Goal: Task Accomplishment & Management: Complete application form

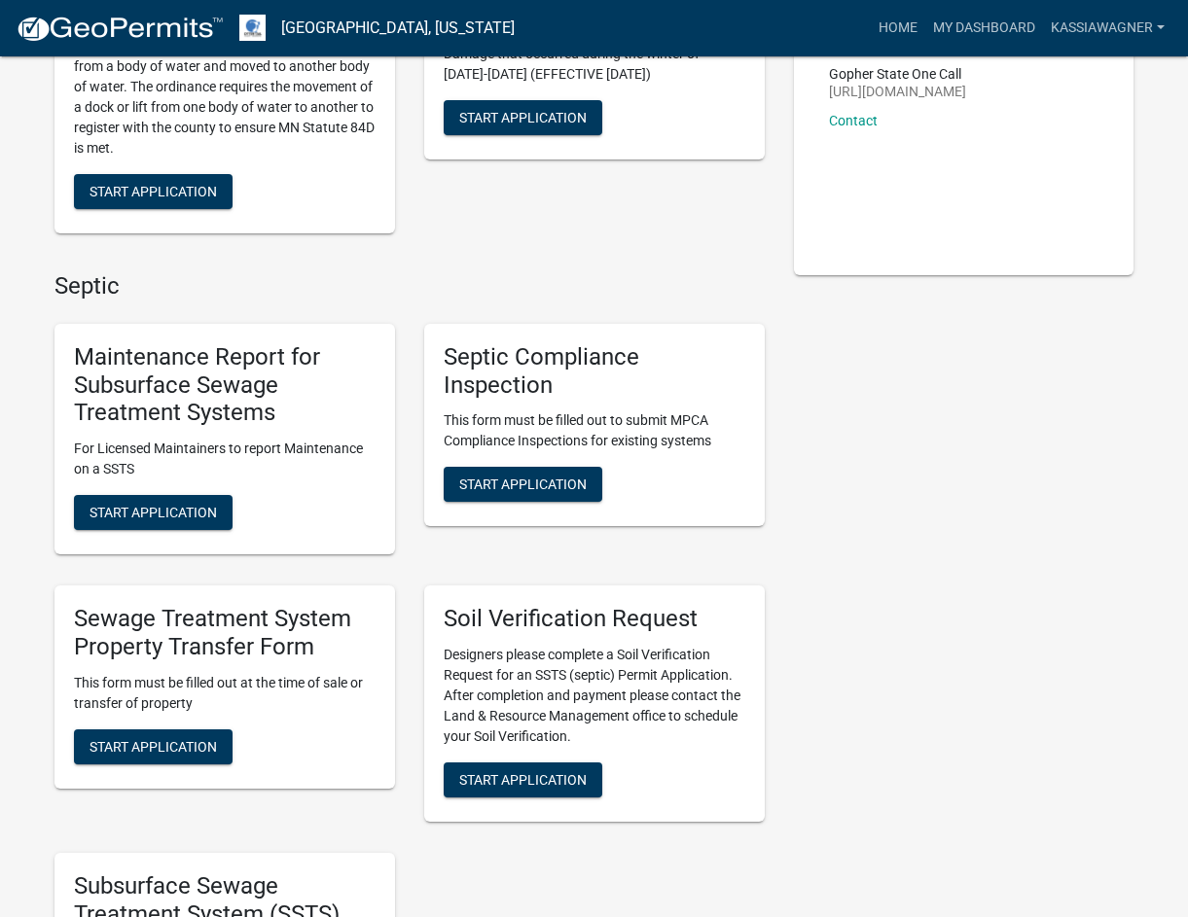
scroll to position [389, 0]
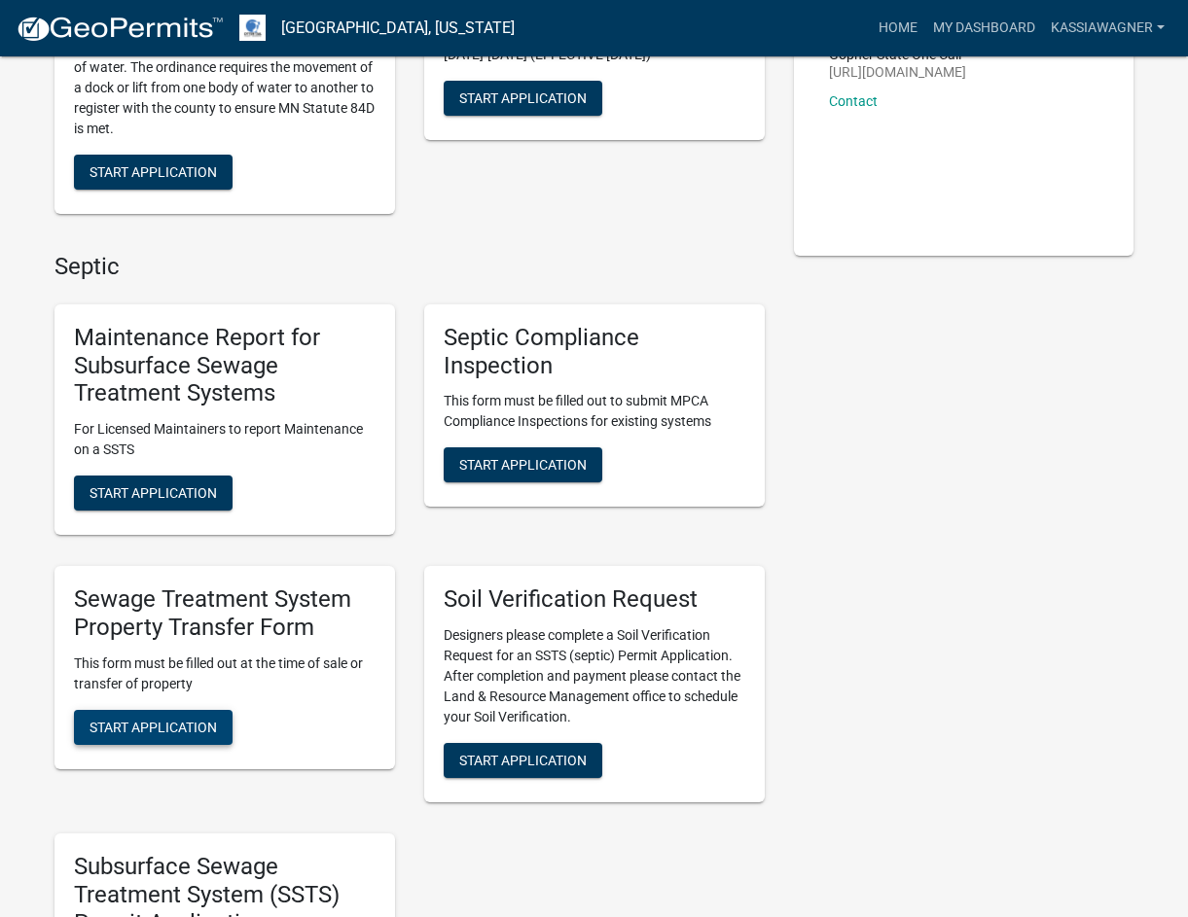
click at [168, 721] on span "Start Application" at bounding box center [152, 727] width 127 height 16
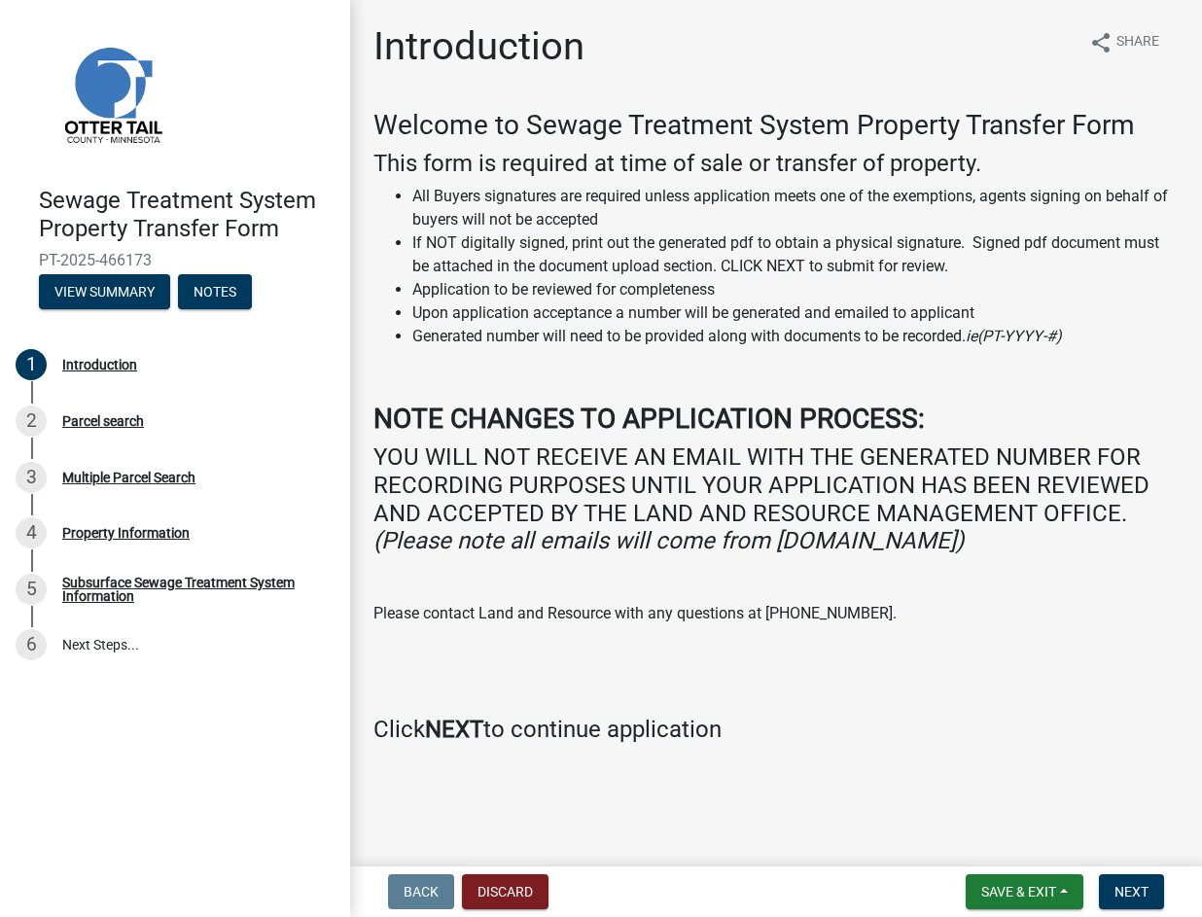
click at [909, 390] on div "Welcome to Sewage Treatment System Property Transfer Form This form is required…" at bounding box center [775, 426] width 805 height 635
click at [1125, 894] on span "Next" at bounding box center [1132, 892] width 34 height 16
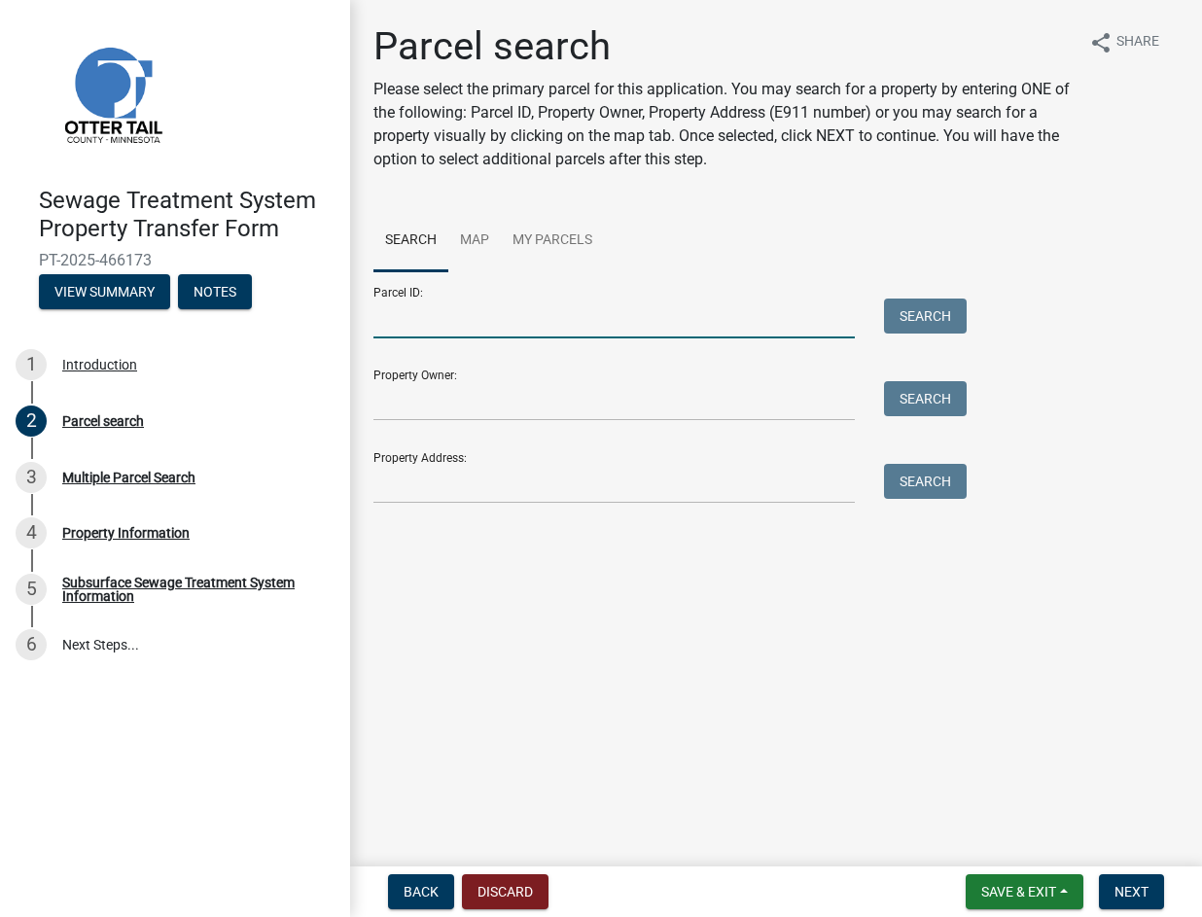
click at [714, 315] on input "Parcel ID:" at bounding box center [613, 319] width 481 height 40
paste input "47000990298000"
type input "47000990298000"
click at [918, 308] on button "Search" at bounding box center [925, 316] width 83 height 35
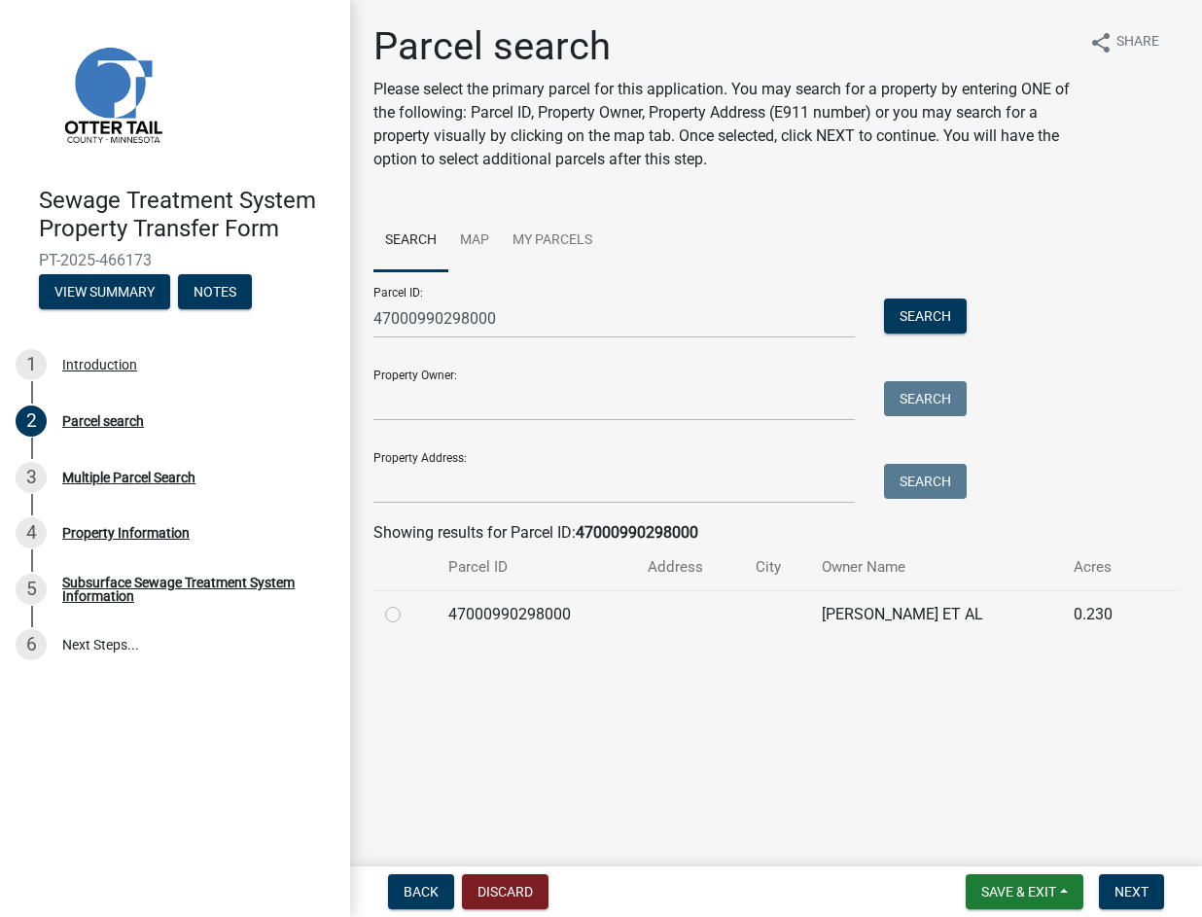
click at [487, 615] on td "47000990298000" at bounding box center [536, 614] width 199 height 48
click at [409, 603] on label at bounding box center [409, 603] width 0 height 0
click at [409, 615] on input "radio" at bounding box center [415, 609] width 13 height 13
radio input "true"
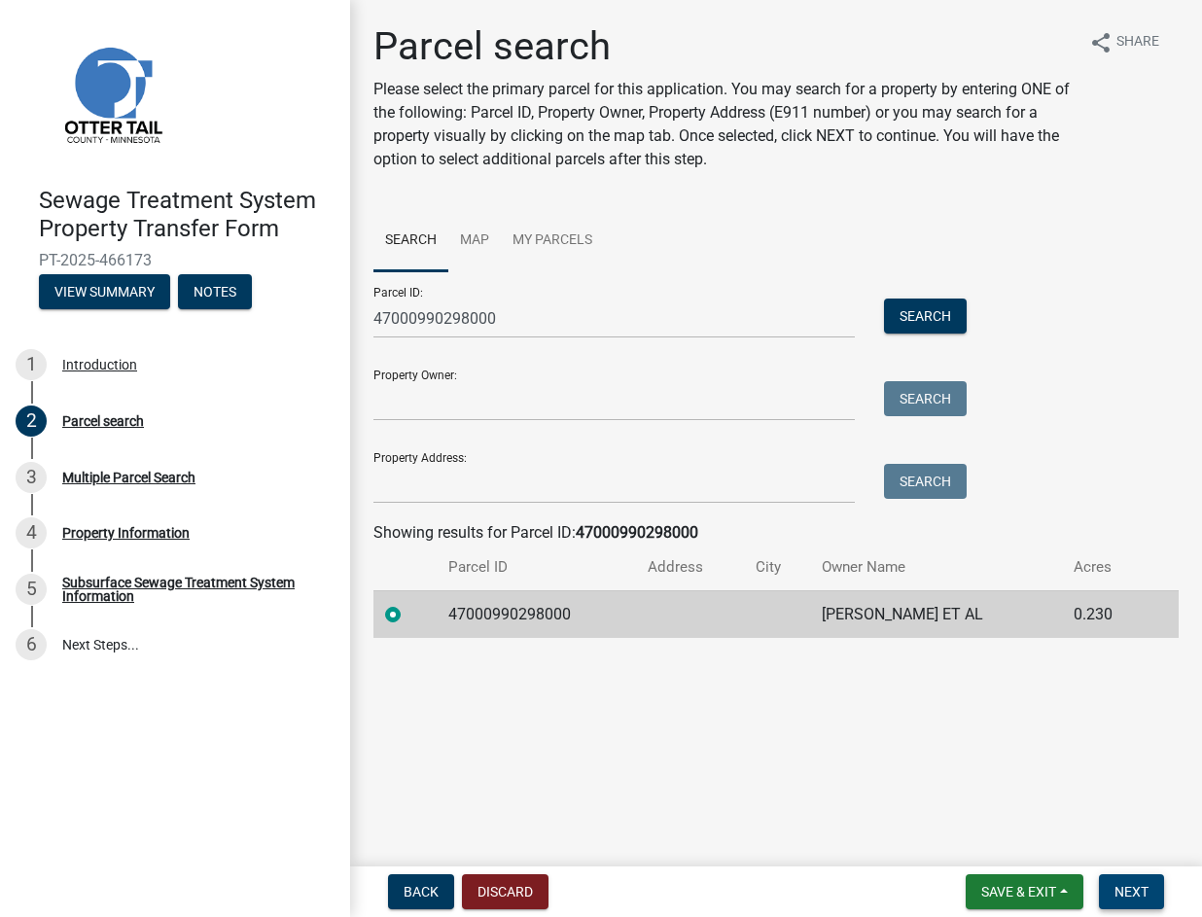
click at [1120, 885] on span "Next" at bounding box center [1132, 892] width 34 height 16
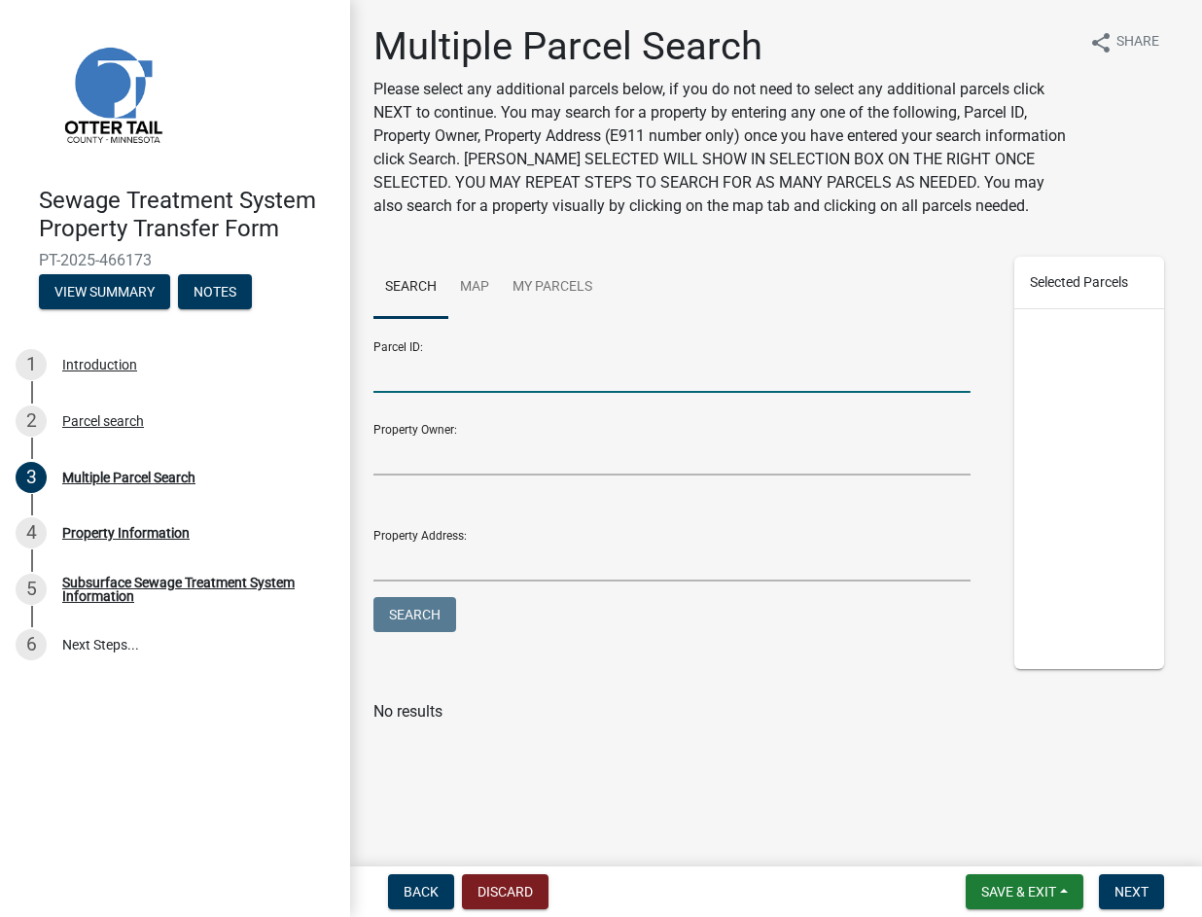
click at [642, 383] on input "Parcel ID:" at bounding box center [671, 373] width 597 height 40
paste input "47000990299000"
type input "47000990299000"
click at [435, 618] on button "Search" at bounding box center [414, 614] width 83 height 35
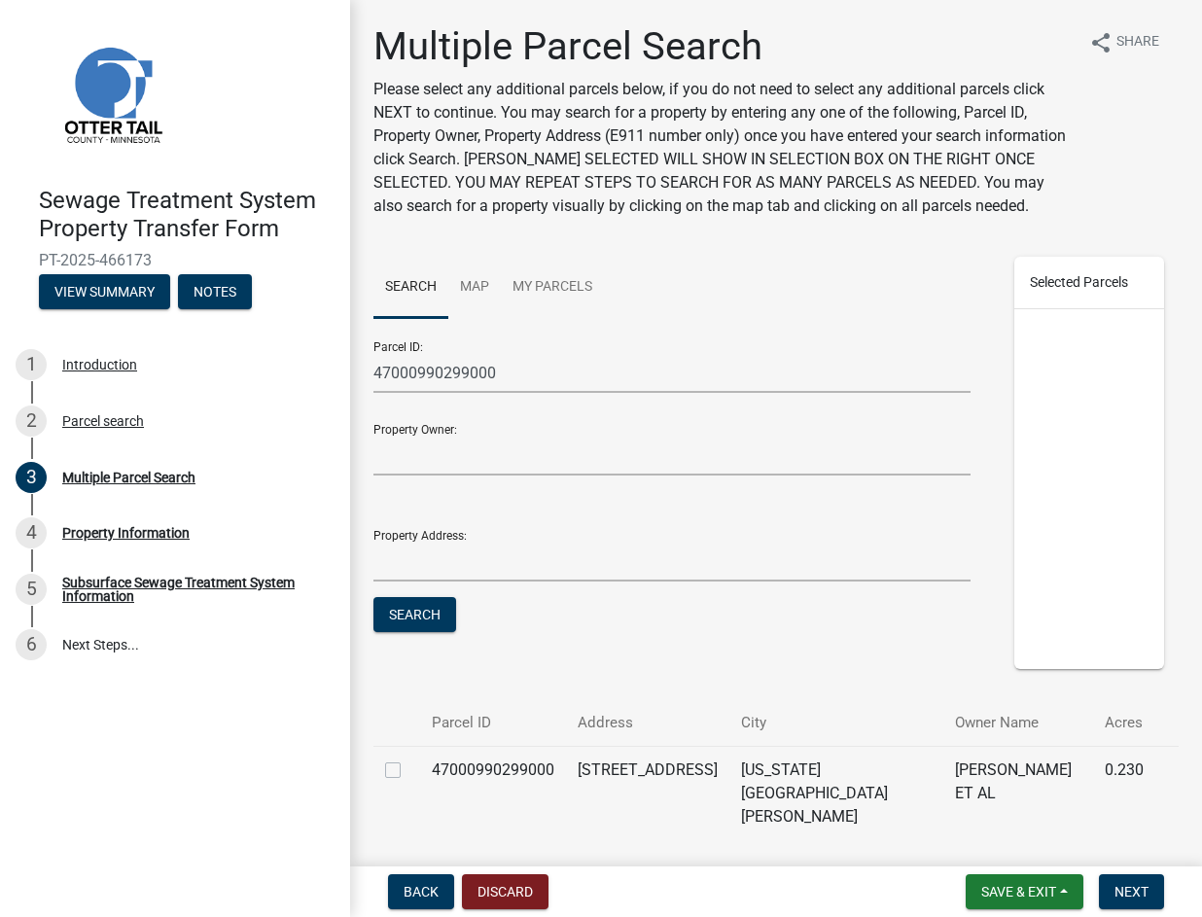
click at [409, 759] on label at bounding box center [409, 759] width 0 height 0
click at [409, 771] on input "checkbox" at bounding box center [415, 765] width 13 height 13
checkbox input "true"
click at [749, 393] on input "47000990299000" at bounding box center [671, 373] width 597 height 40
click at [428, 393] on input "47000990299000" at bounding box center [671, 373] width 597 height 40
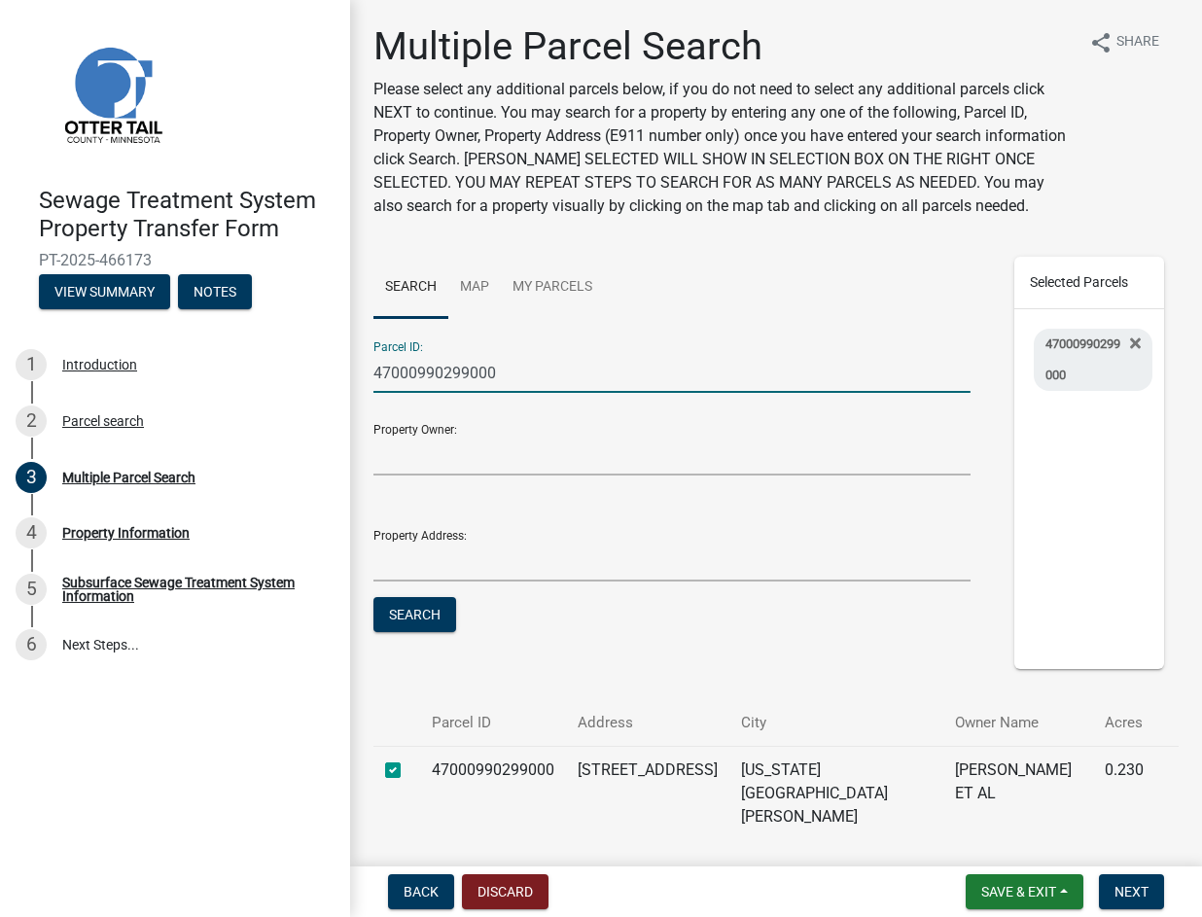
click at [428, 393] on input "47000990299000" at bounding box center [671, 373] width 597 height 40
paste input "1"
type input "47000990299001"
click at [411, 627] on button "Search" at bounding box center [414, 614] width 83 height 35
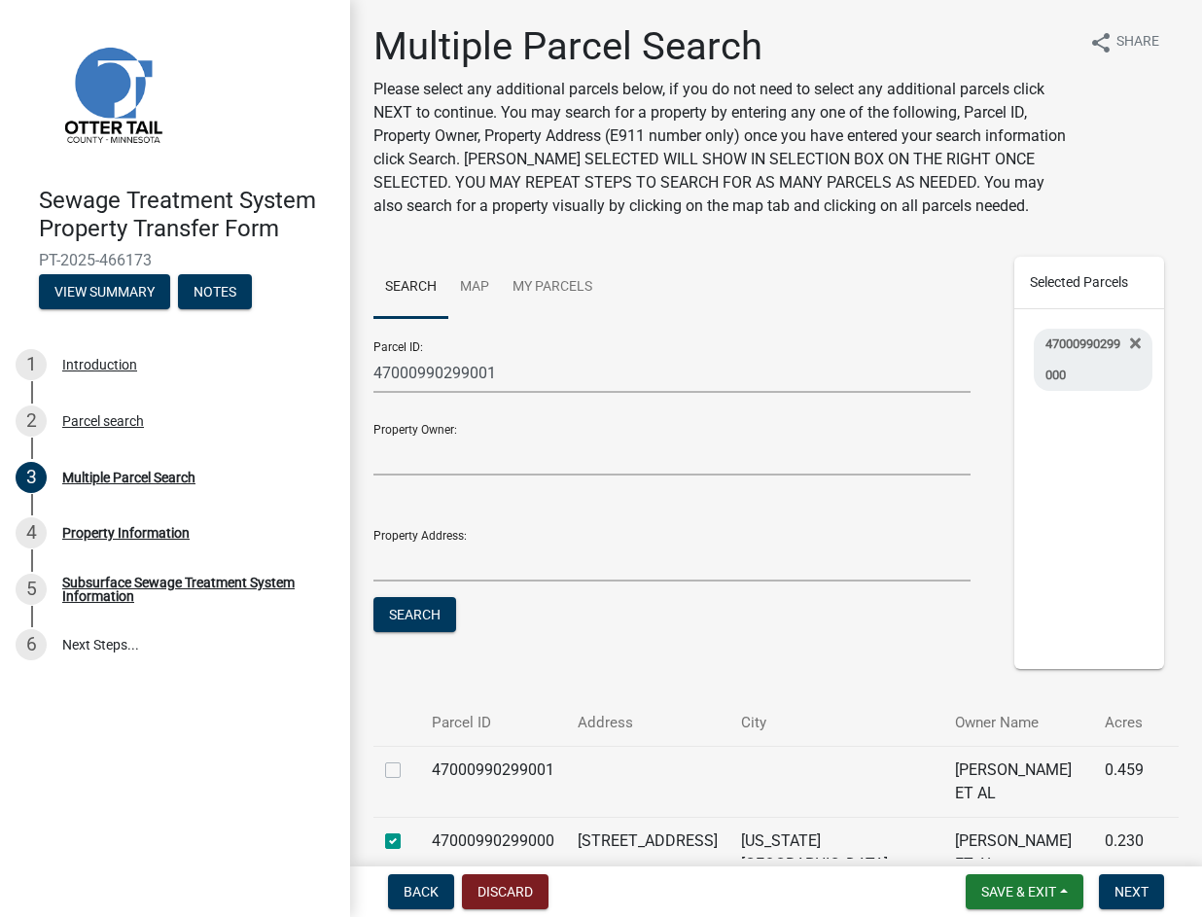
click at [409, 759] on label at bounding box center [409, 759] width 0 height 0
click at [409, 771] on input "checkbox" at bounding box center [415, 765] width 13 height 13
checkbox input "true"
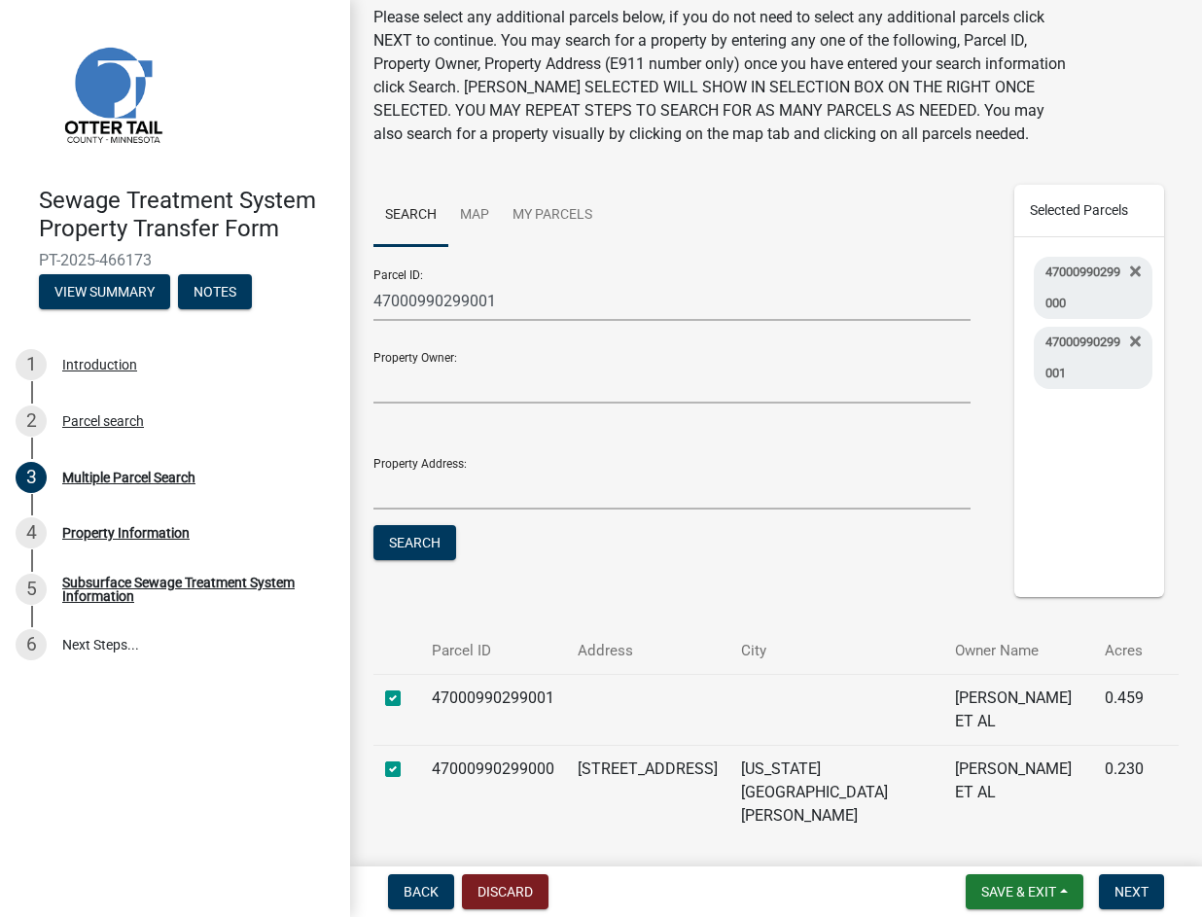
scroll to position [144, 0]
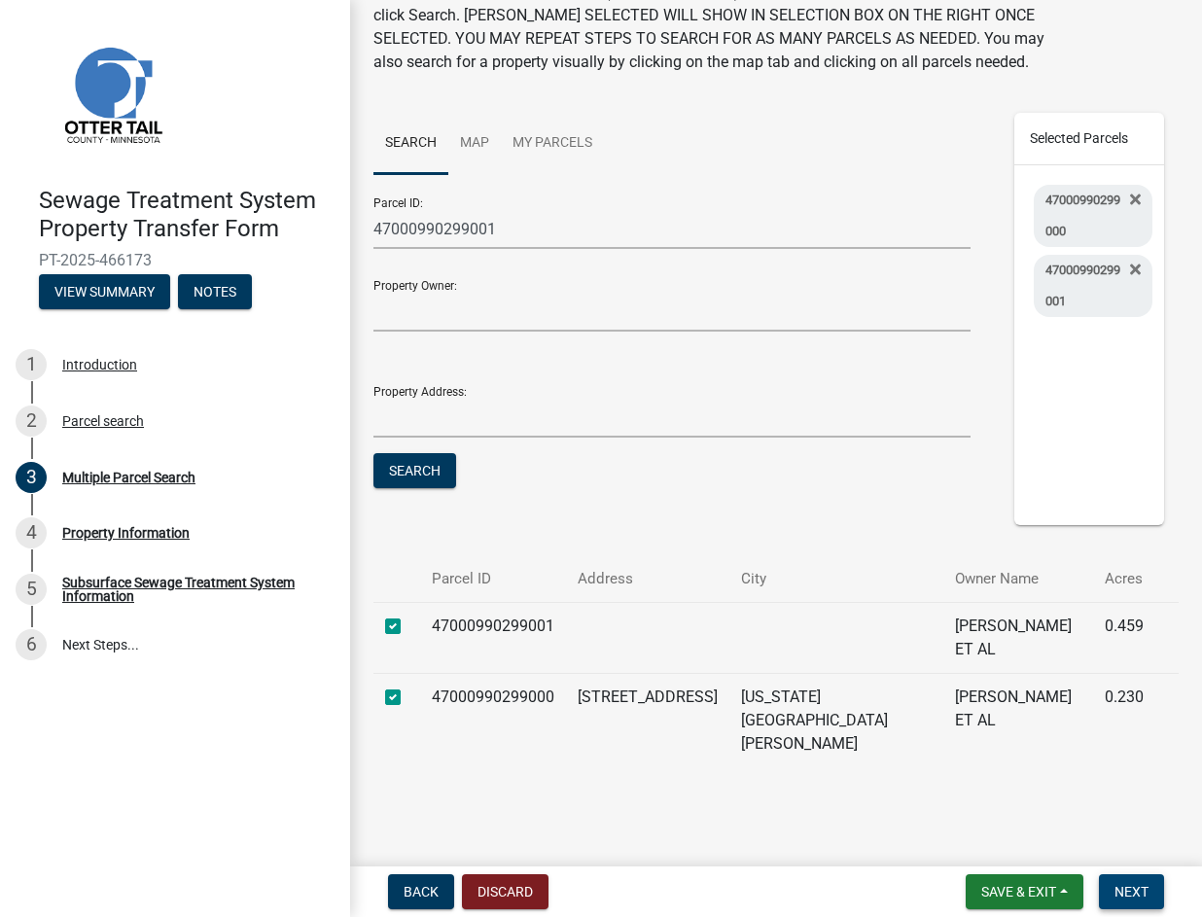
click at [1138, 881] on button "Next" at bounding box center [1131, 891] width 65 height 35
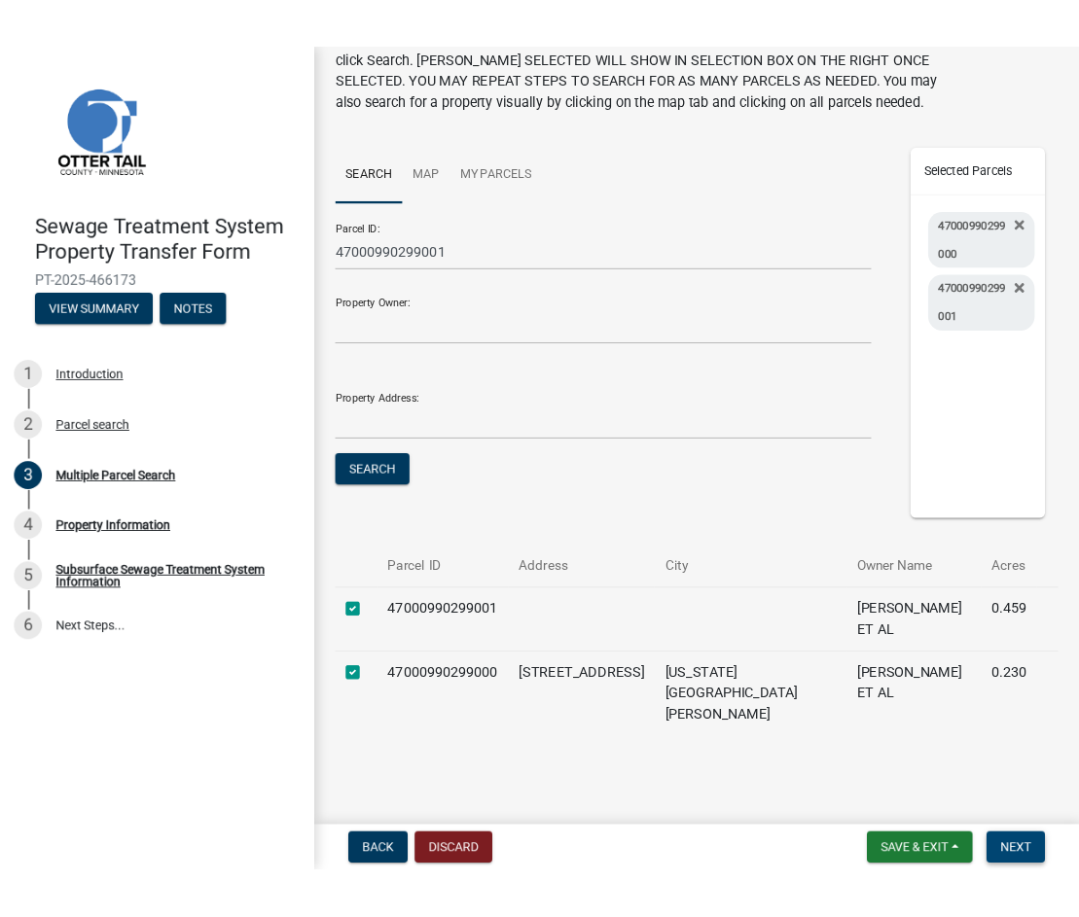
scroll to position [0, 0]
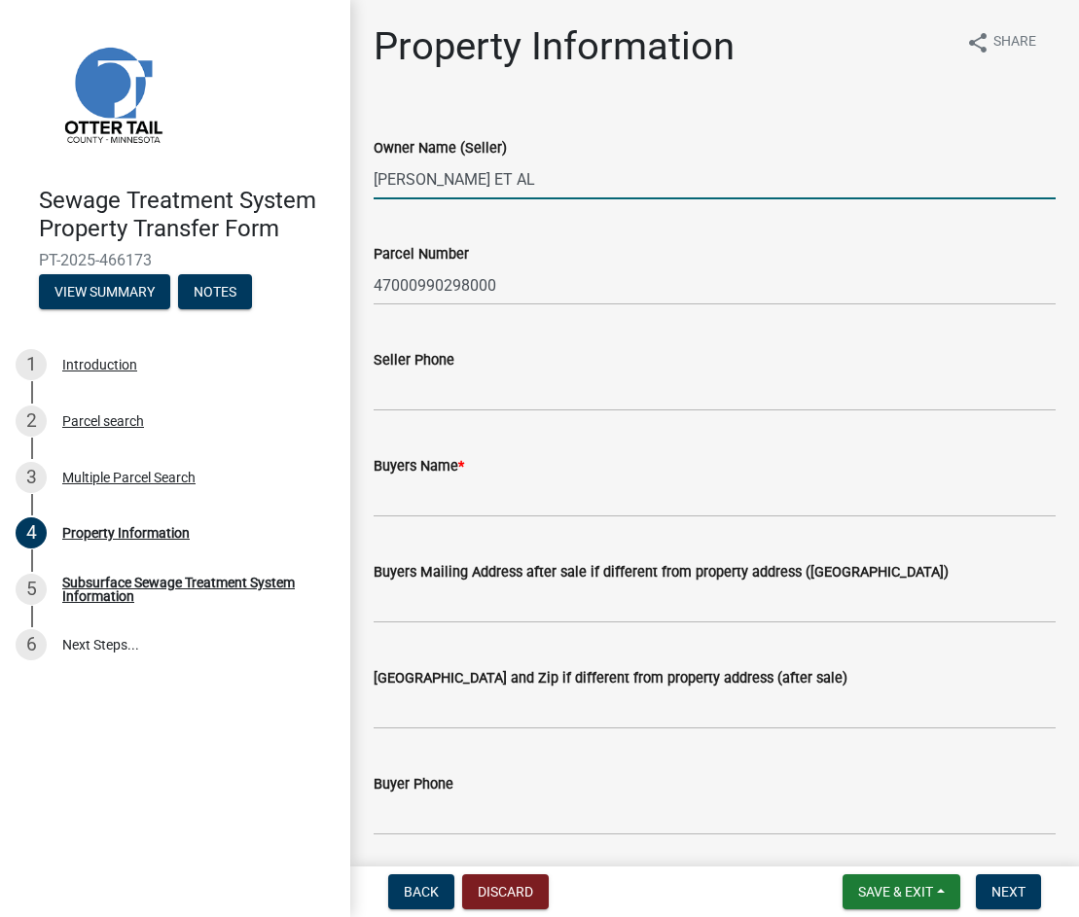
click at [516, 178] on input "[PERSON_NAME] ET AL" at bounding box center [714, 180] width 682 height 40
drag, startPoint x: 547, startPoint y: 177, endPoint x: 502, endPoint y: 182, distance: 45.0
click at [502, 182] on input "[PERSON_NAME] ET AL" at bounding box center [714, 180] width 682 height 40
type input "S"
click at [450, 174] on input "Owner Name (Seller)" at bounding box center [714, 180] width 682 height 40
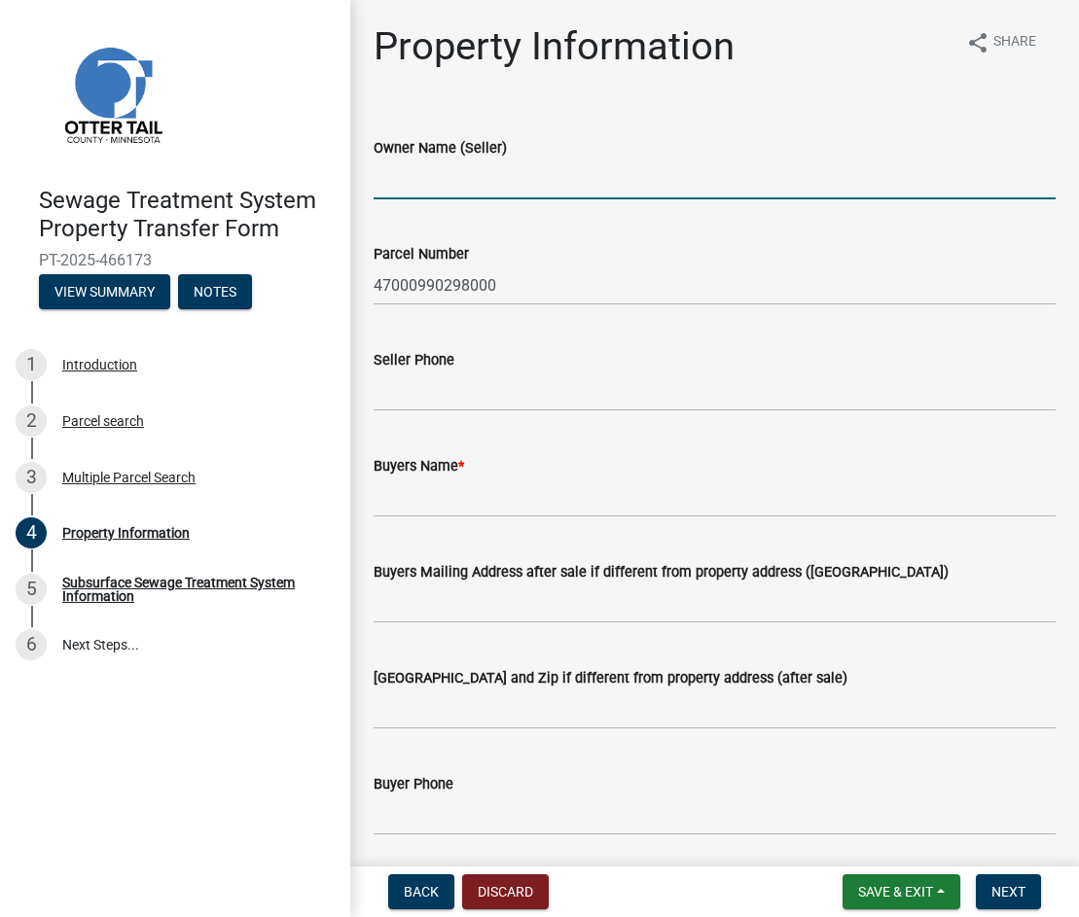
paste input "[PERSON_NAME] and [PERSON_NAME]"
click at [644, 182] on input "[PERSON_NAME] and [PERSON_NAME]" at bounding box center [714, 180] width 682 height 40
paste input "[PERSON_NAME]"
click at [481, 180] on input "[PERSON_NAME] and [PERSON_NAME], [PERSON_NAME]" at bounding box center [714, 180] width 682 height 40
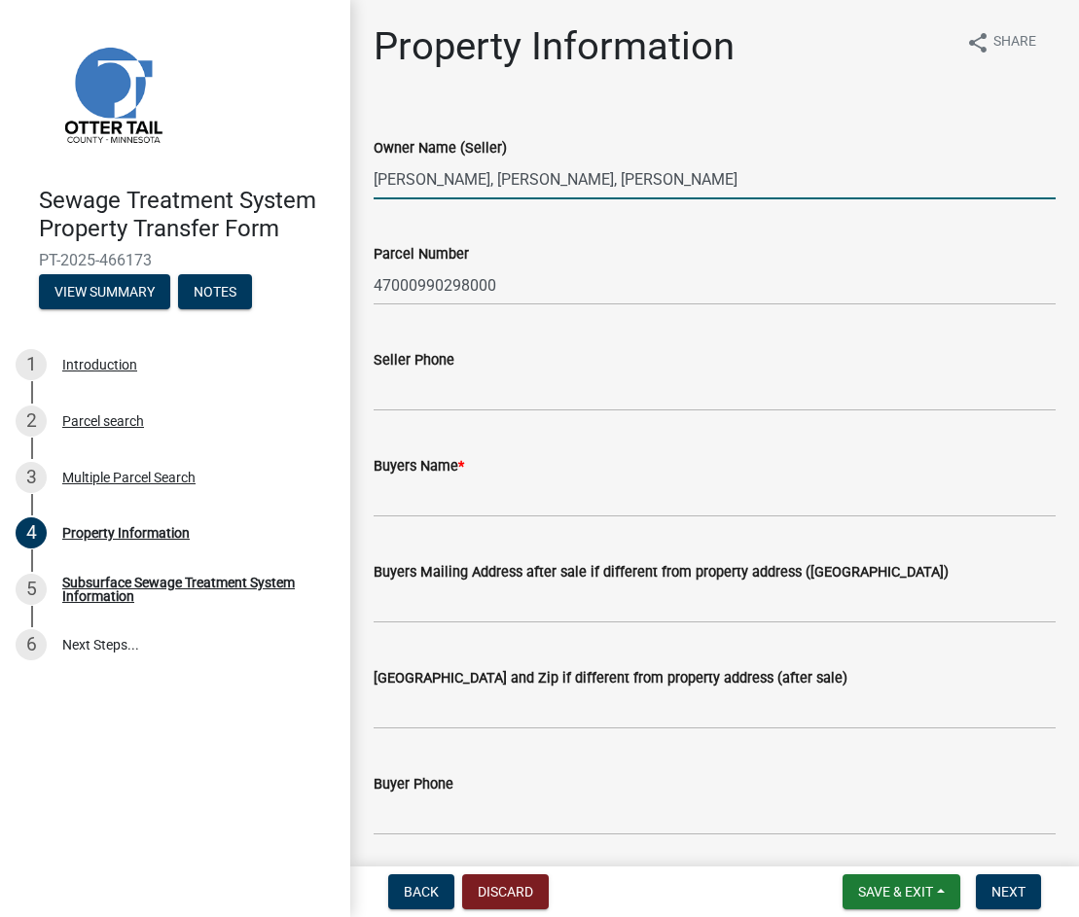
click at [743, 191] on input "[PERSON_NAME], [PERSON_NAME], [PERSON_NAME]" at bounding box center [714, 180] width 682 height 40
click at [756, 179] on input "[PERSON_NAME], [PERSON_NAME], [PERSON_NAME]," at bounding box center [714, 180] width 682 height 40
paste input "[PERSON_NAME] and [PERSON_NAME]"
drag, startPoint x: 993, startPoint y: 181, endPoint x: 366, endPoint y: 204, distance: 627.8
click at [366, 204] on div "Property Information share Share Owner Name (Seller) [PERSON_NAME], [PERSON_NAM…" at bounding box center [714, 832] width 711 height 1618
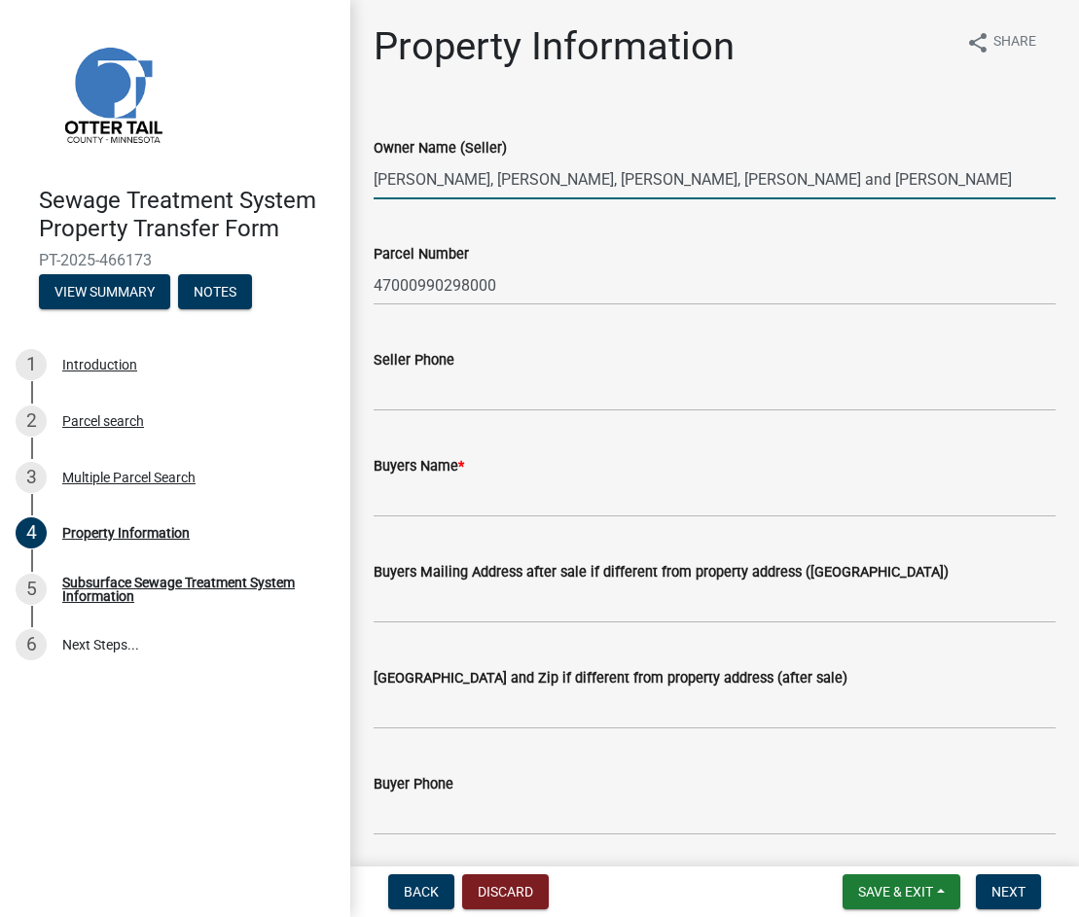
type input "[PERSON_NAME], [PERSON_NAME], [PERSON_NAME], [PERSON_NAME] and [PERSON_NAME]"
click at [397, 496] on input "Buyers Name *" at bounding box center [714, 498] width 682 height 40
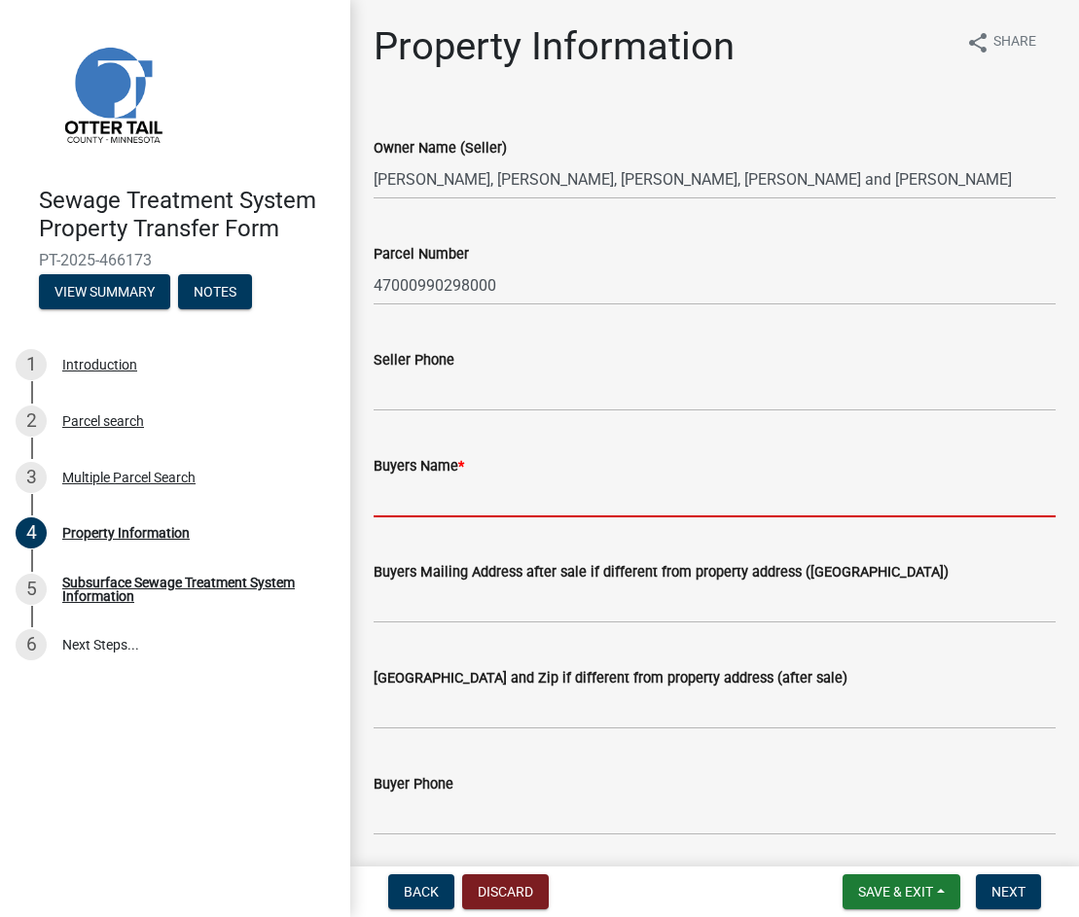
paste input "[PERSON_NAME], [PERSON_NAME], [PERSON_NAME], [PERSON_NAME] and [PERSON_NAME]"
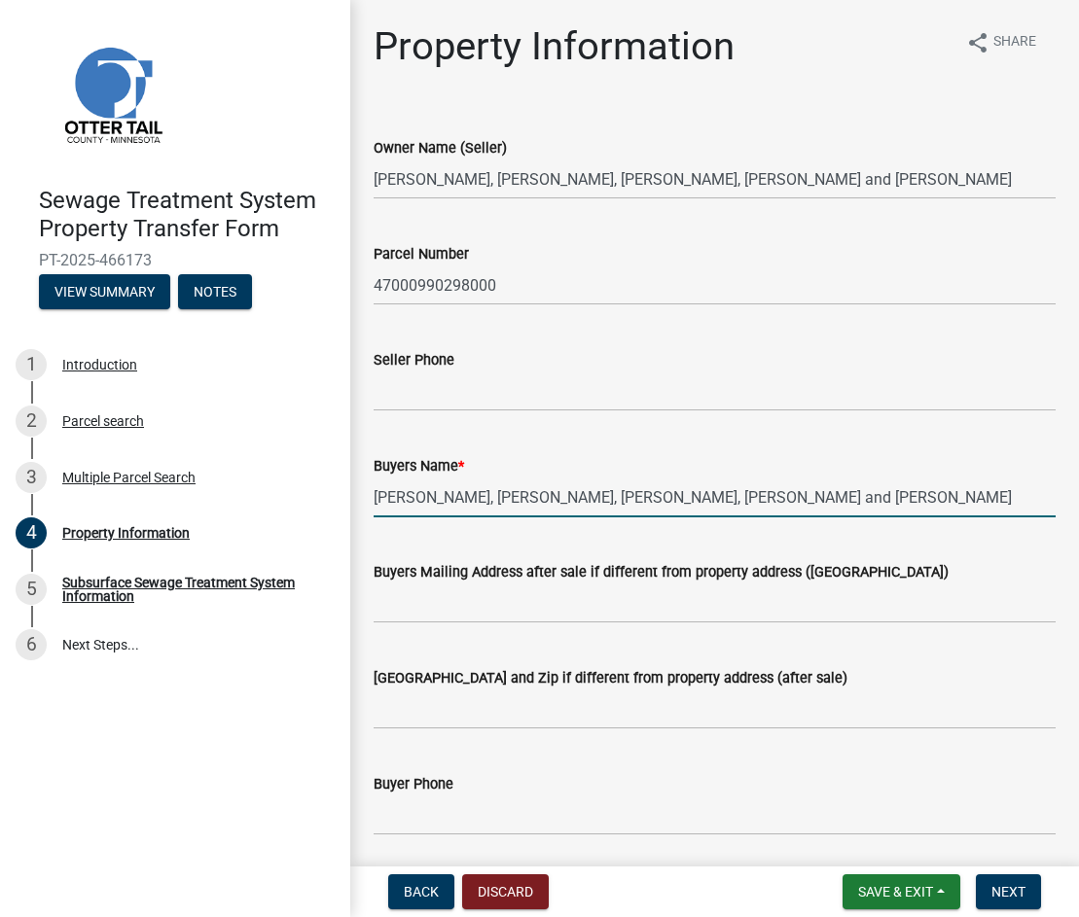
click at [477, 498] on input "[PERSON_NAME], [PERSON_NAME], [PERSON_NAME], [PERSON_NAME] and [PERSON_NAME]" at bounding box center [714, 498] width 682 height 40
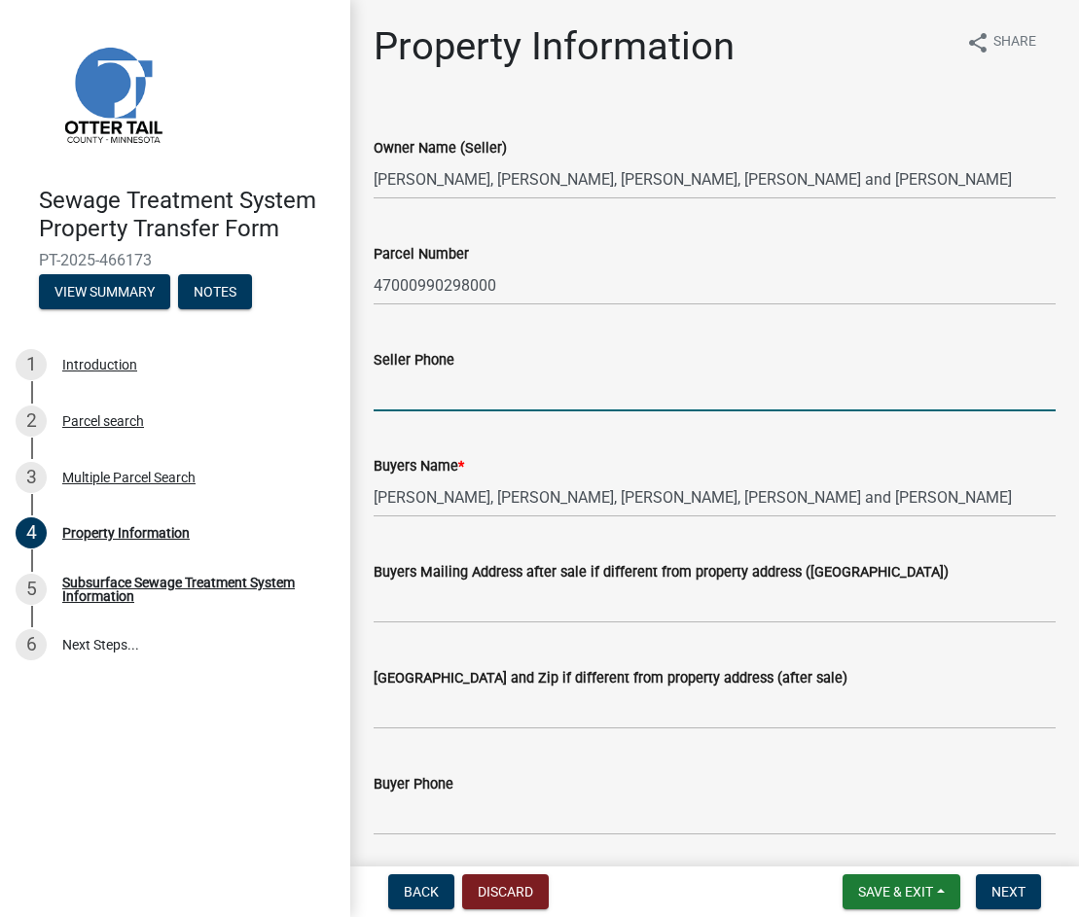
click at [667, 383] on input "Seller Phone" at bounding box center [714, 392] width 682 height 40
click at [833, 547] on div "Buyers Mailing Address after sale if different from property address ([GEOGRAPH…" at bounding box center [714, 578] width 682 height 90
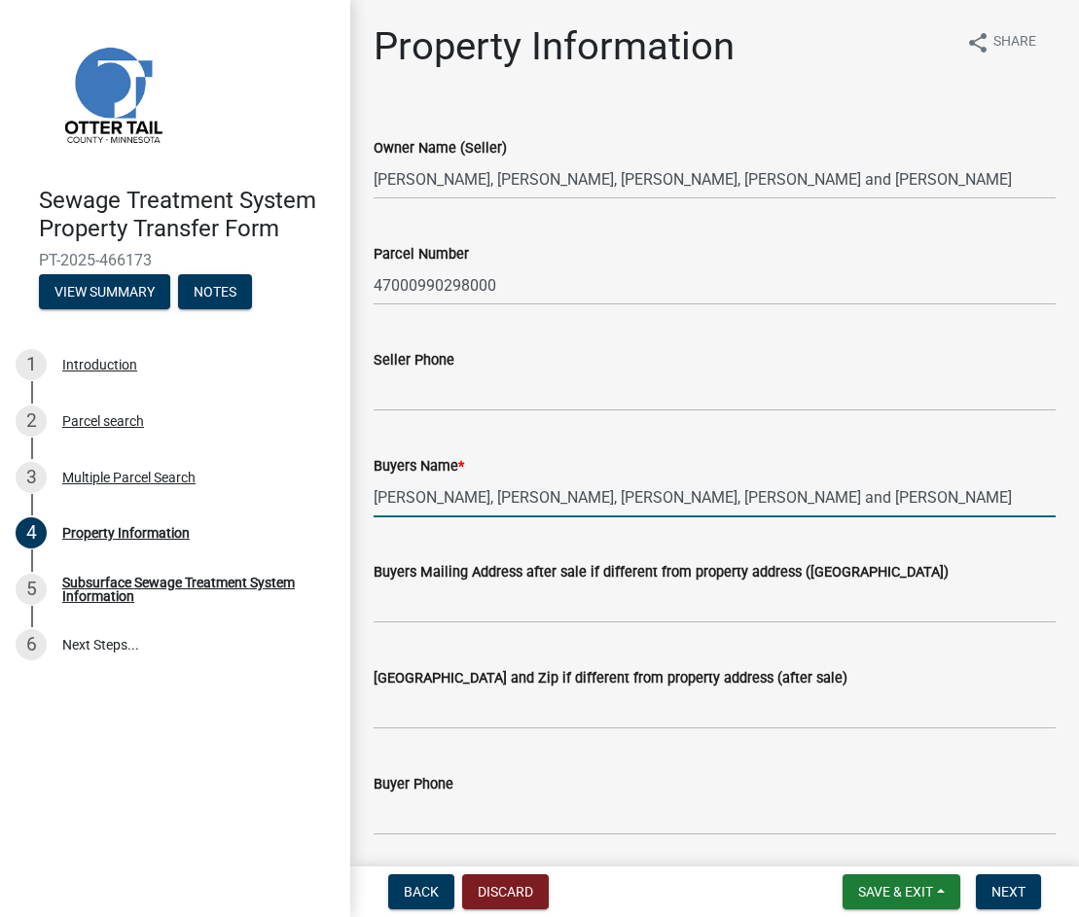
click at [479, 498] on input "[PERSON_NAME], [PERSON_NAME], [PERSON_NAME], [PERSON_NAME] and [PERSON_NAME]" at bounding box center [714, 498] width 682 height 40
click at [656, 500] on input "[PERSON_NAME] (Trustee), [PERSON_NAME], [PERSON_NAME], [PERSON_NAME] and [PERSO…" at bounding box center [714, 498] width 682 height 40
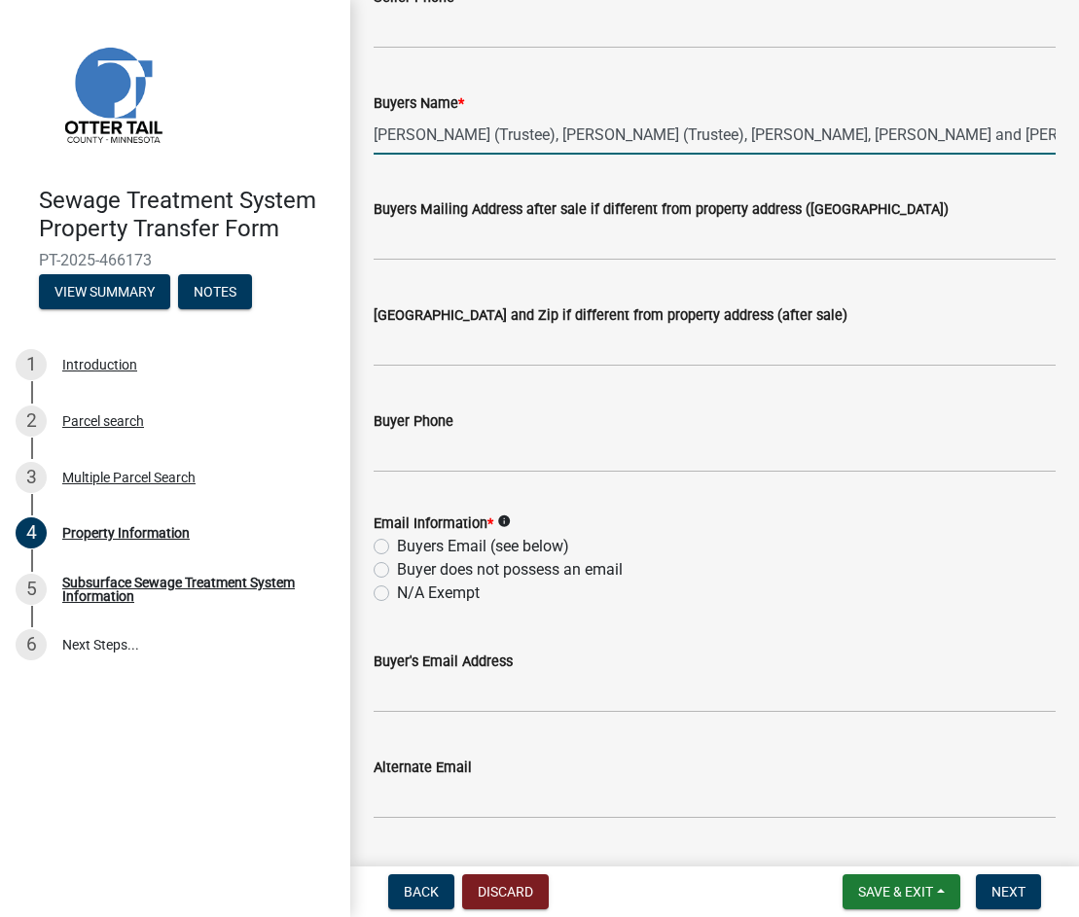
scroll to position [389, 0]
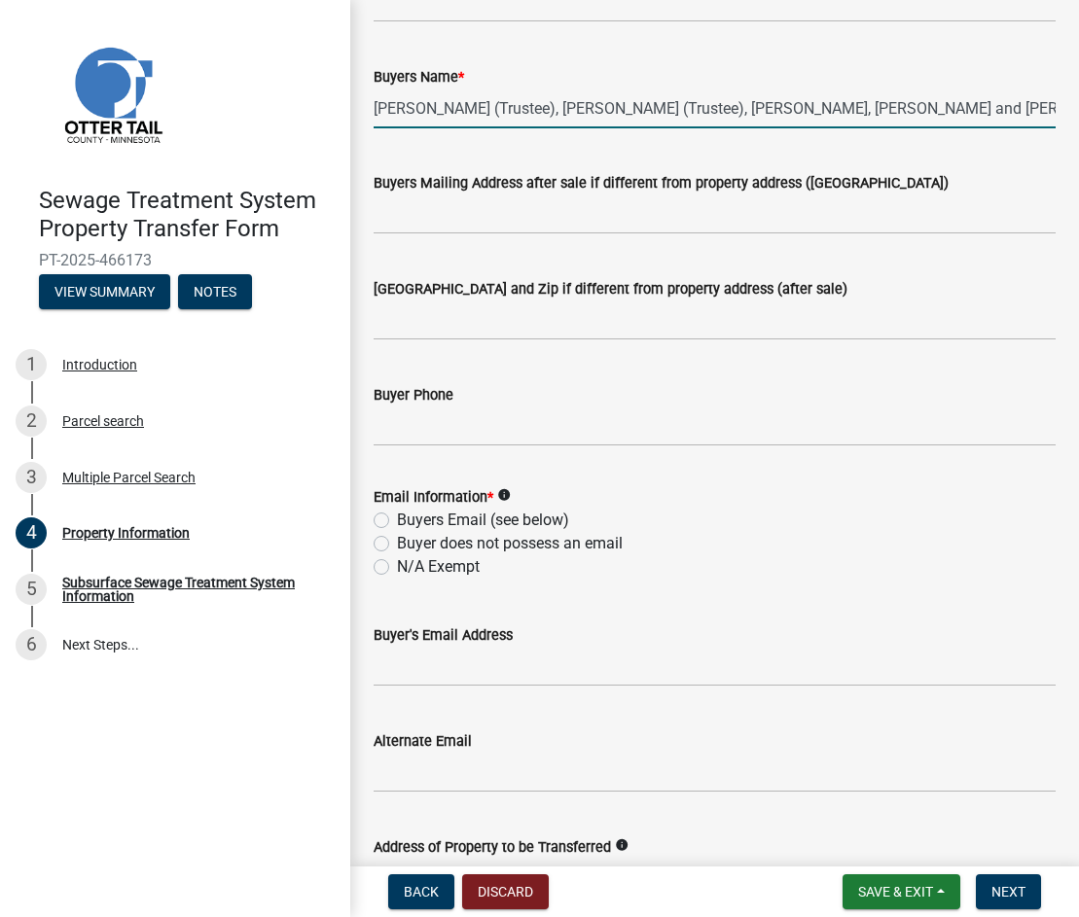
type input "[PERSON_NAME] (Trustee), [PERSON_NAME] (Trustee), [PERSON_NAME], [PERSON_NAME] …"
click at [451, 562] on label "N/A Exempt" at bounding box center [438, 566] width 83 height 23
click at [409, 562] on input "N/A Exempt" at bounding box center [403, 561] width 13 height 13
radio input "true"
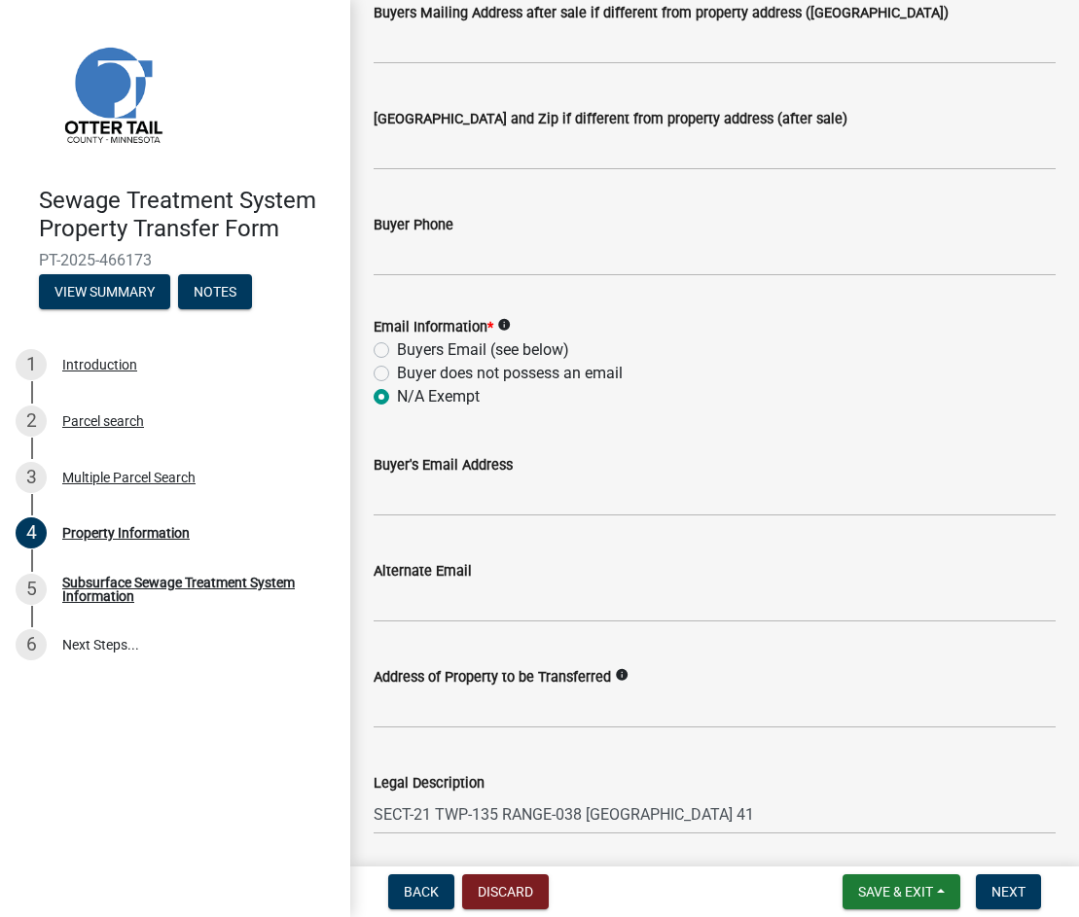
scroll to position [840, 0]
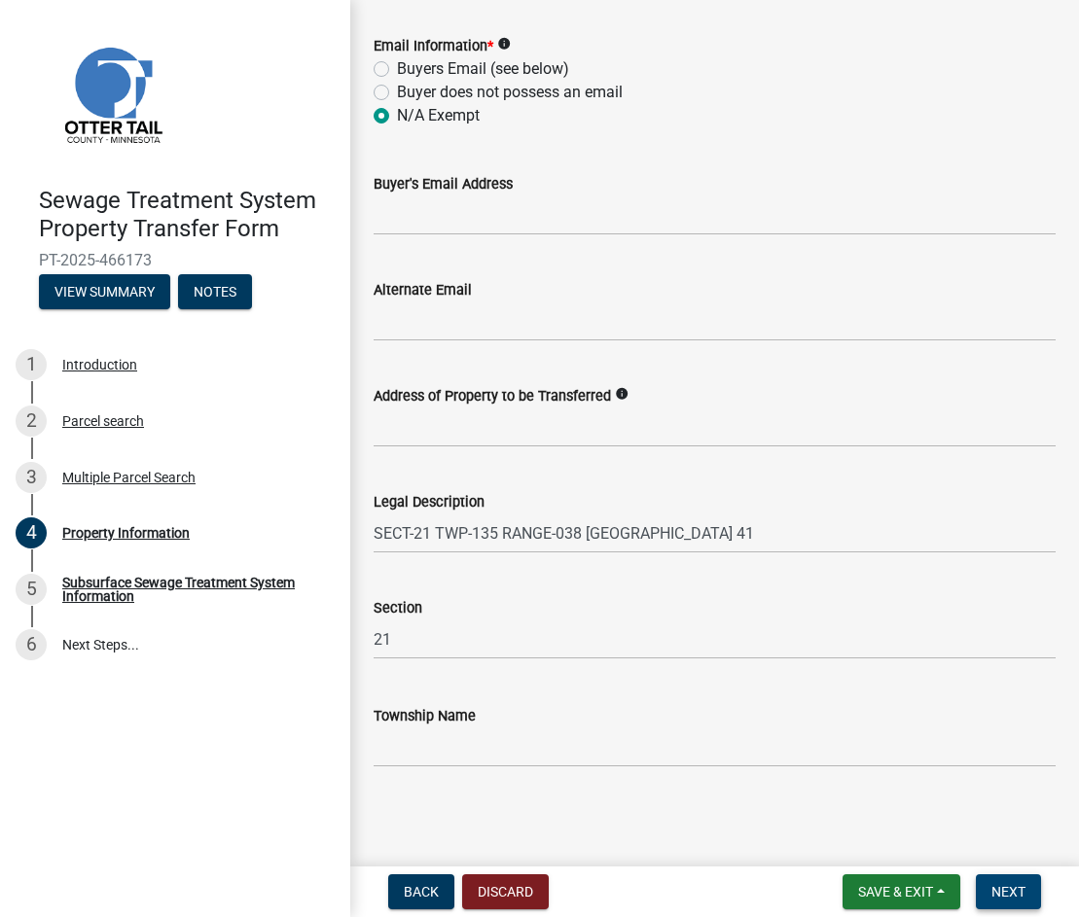
click at [1013, 898] on span "Next" at bounding box center [1008, 892] width 34 height 16
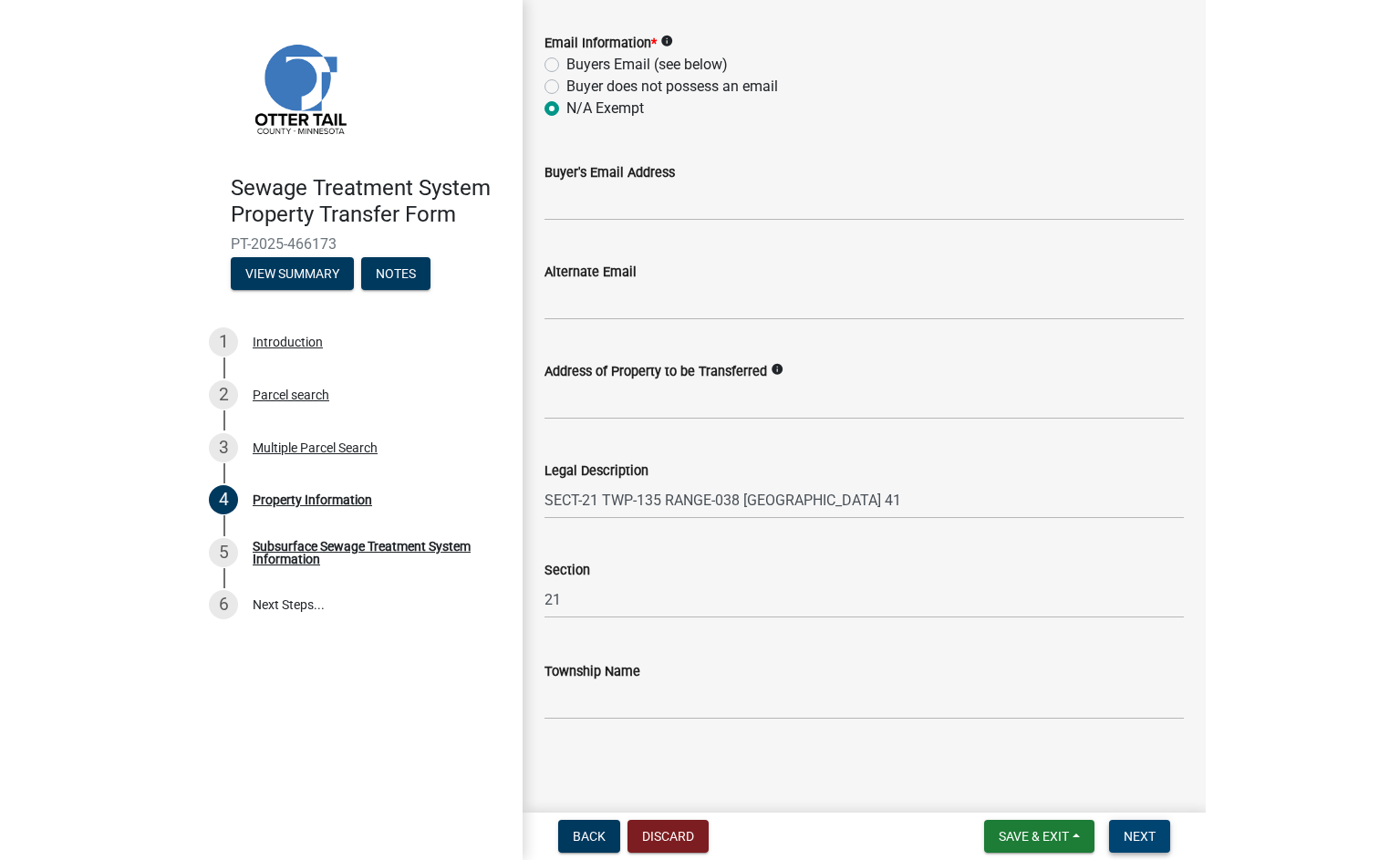
scroll to position [0, 0]
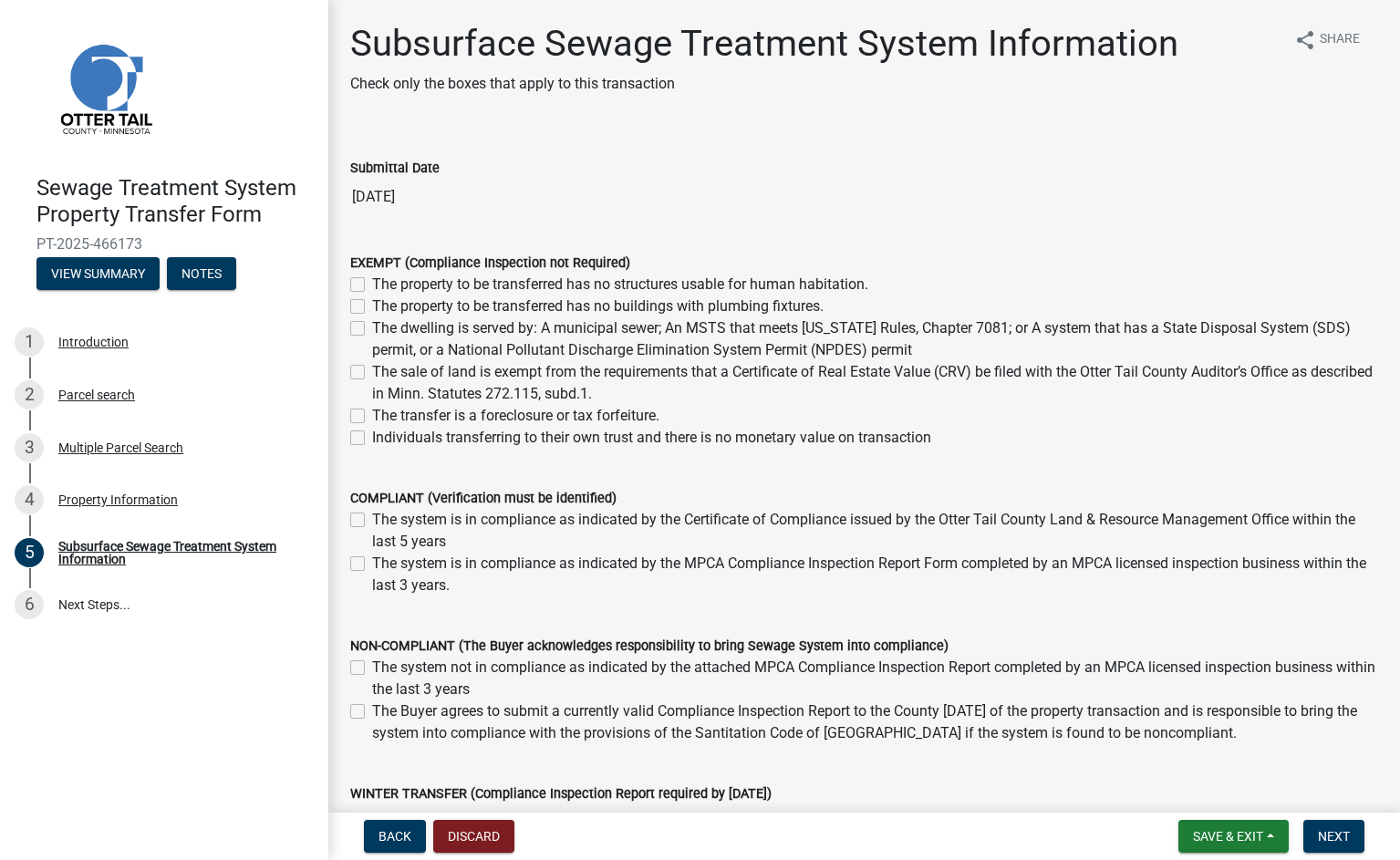
click at [372, 438] on label "Individuals transferring to their own trust and there is no monetary value on t…" at bounding box center [652, 437] width 559 height 22
click at [372, 438] on input "Individuals transferring to their own trust and there is no monetary value on t…" at bounding box center [378, 432] width 12 height 12
checkbox input "true"
checkbox input "false"
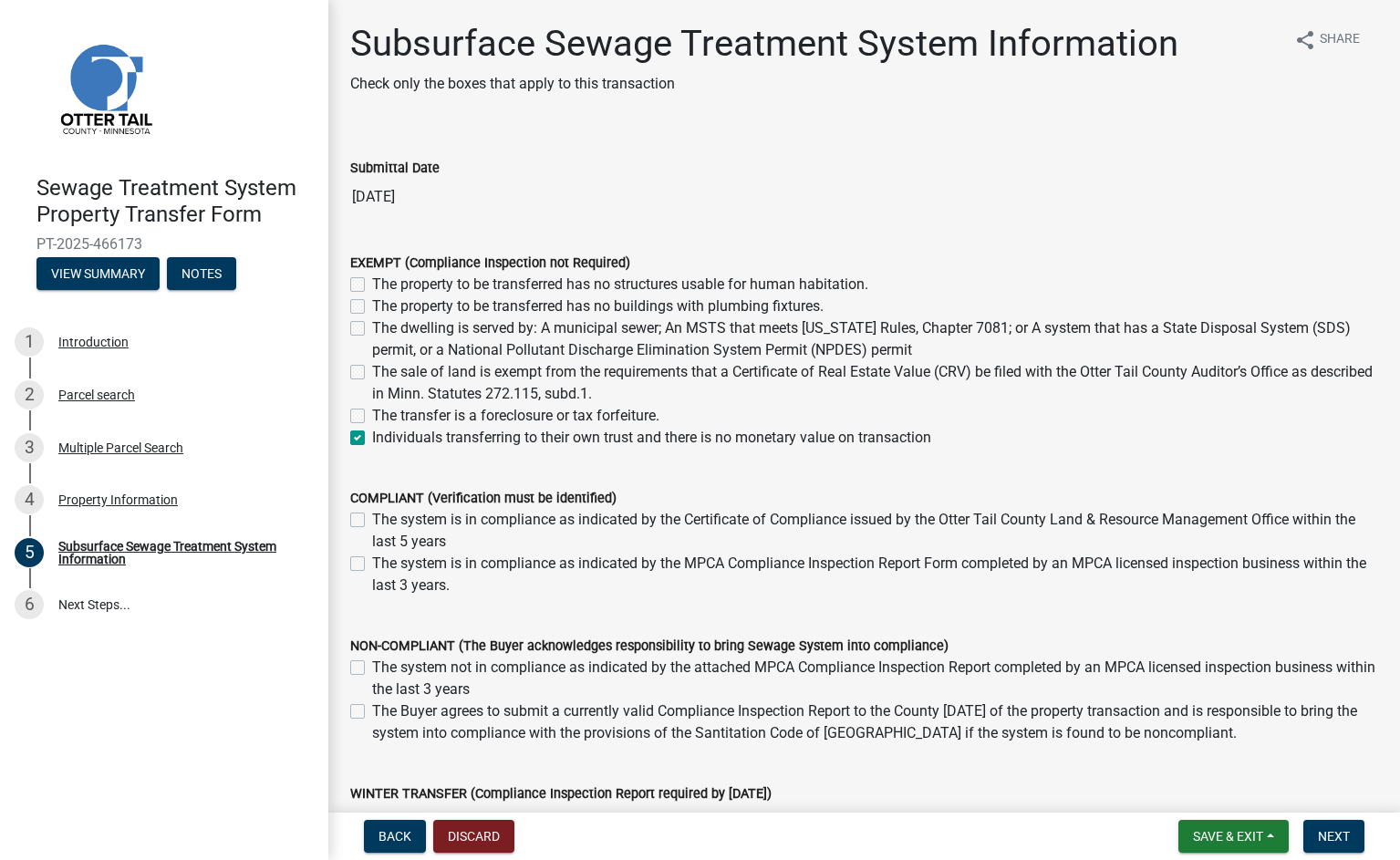
checkbox input "false"
checkbox input "true"
click at [372, 370] on label "The sale of land is exempt from the requirements that a Certificate of Real Est…" at bounding box center [875, 383] width 1006 height 44
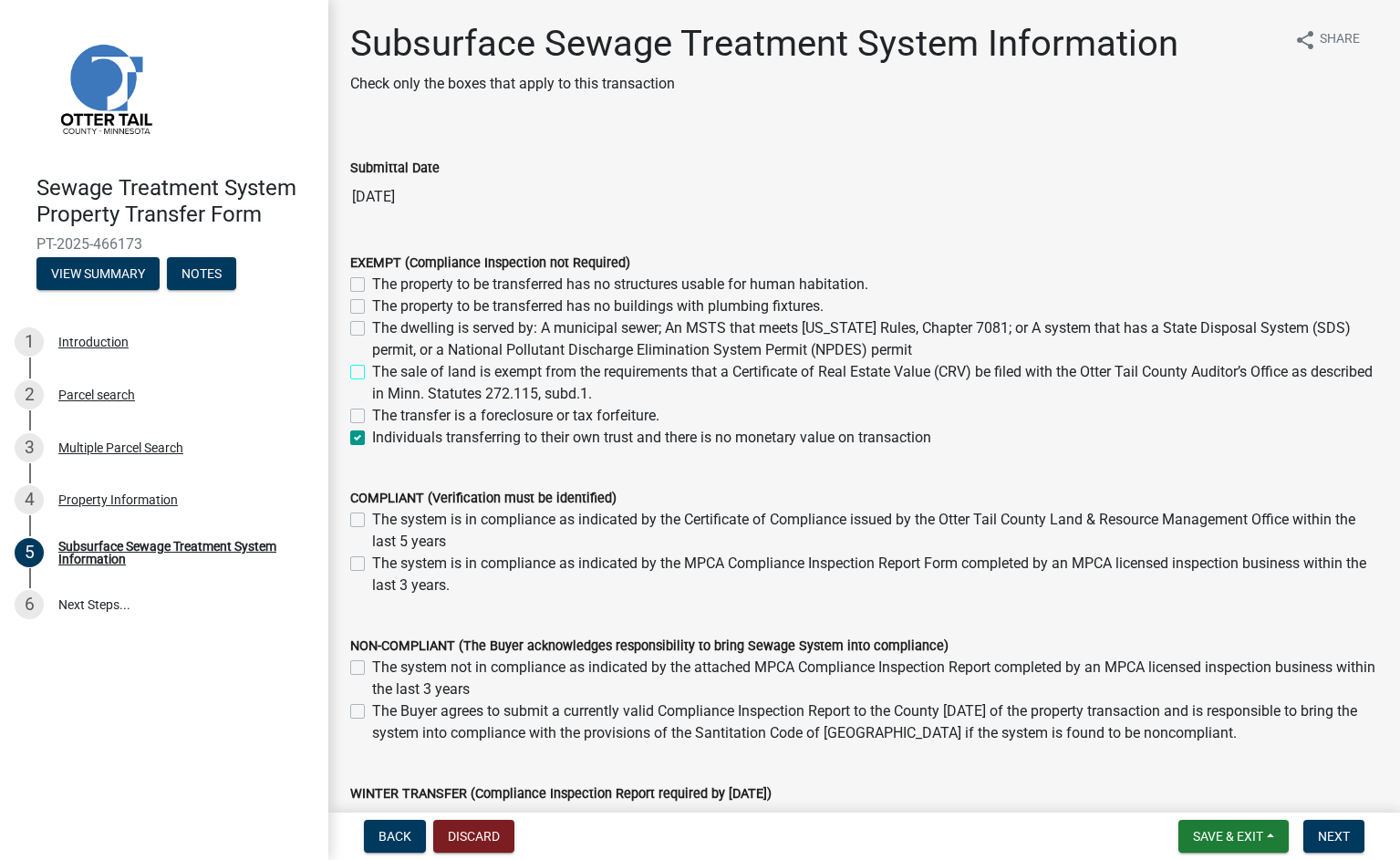
click at [372, 370] on input "The sale of land is exempt from the requirements that a Certificate of Real Est…" at bounding box center [378, 367] width 12 height 12
checkbox input "true"
checkbox input "false"
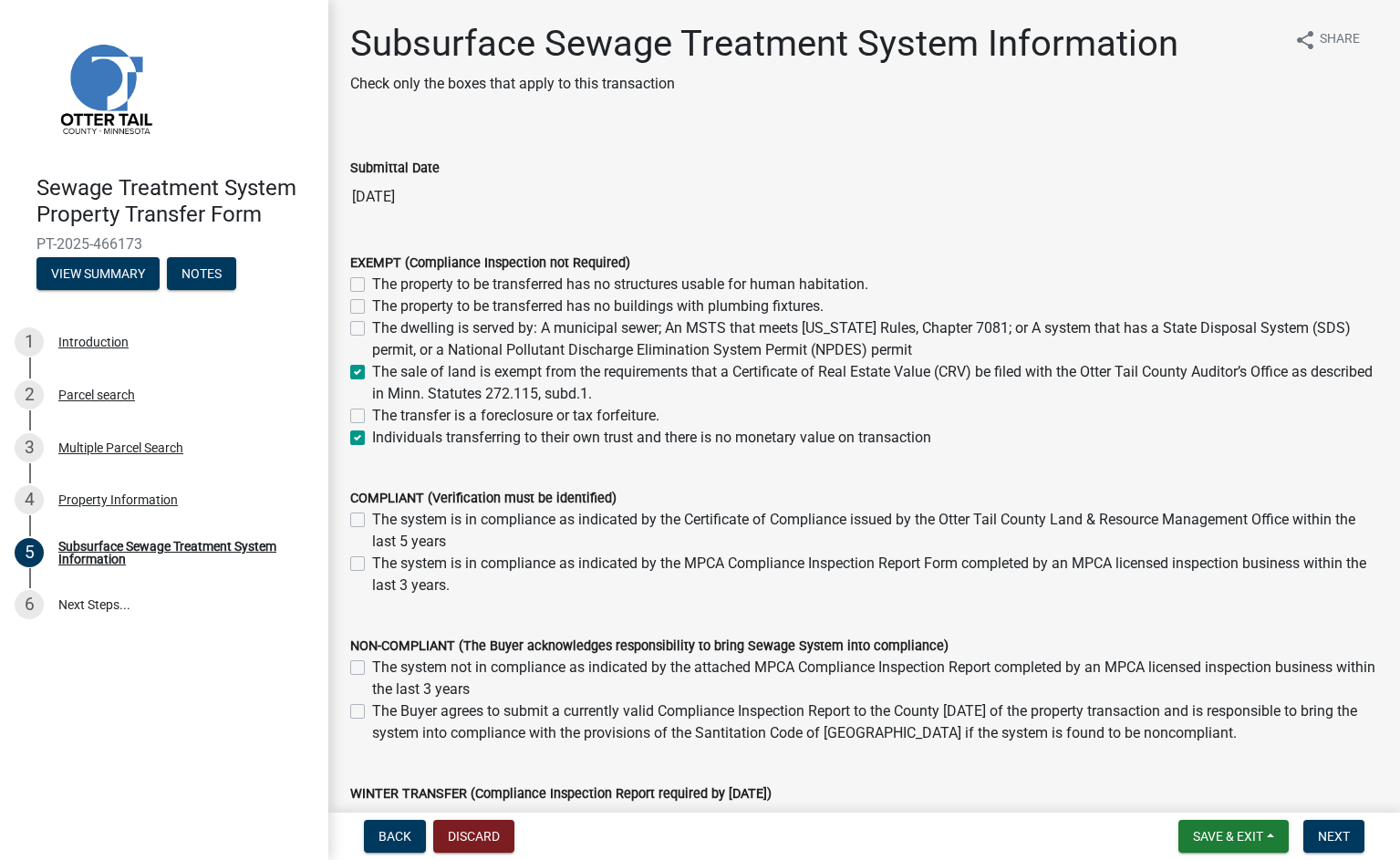
checkbox input "true"
checkbox input "false"
checkbox input "true"
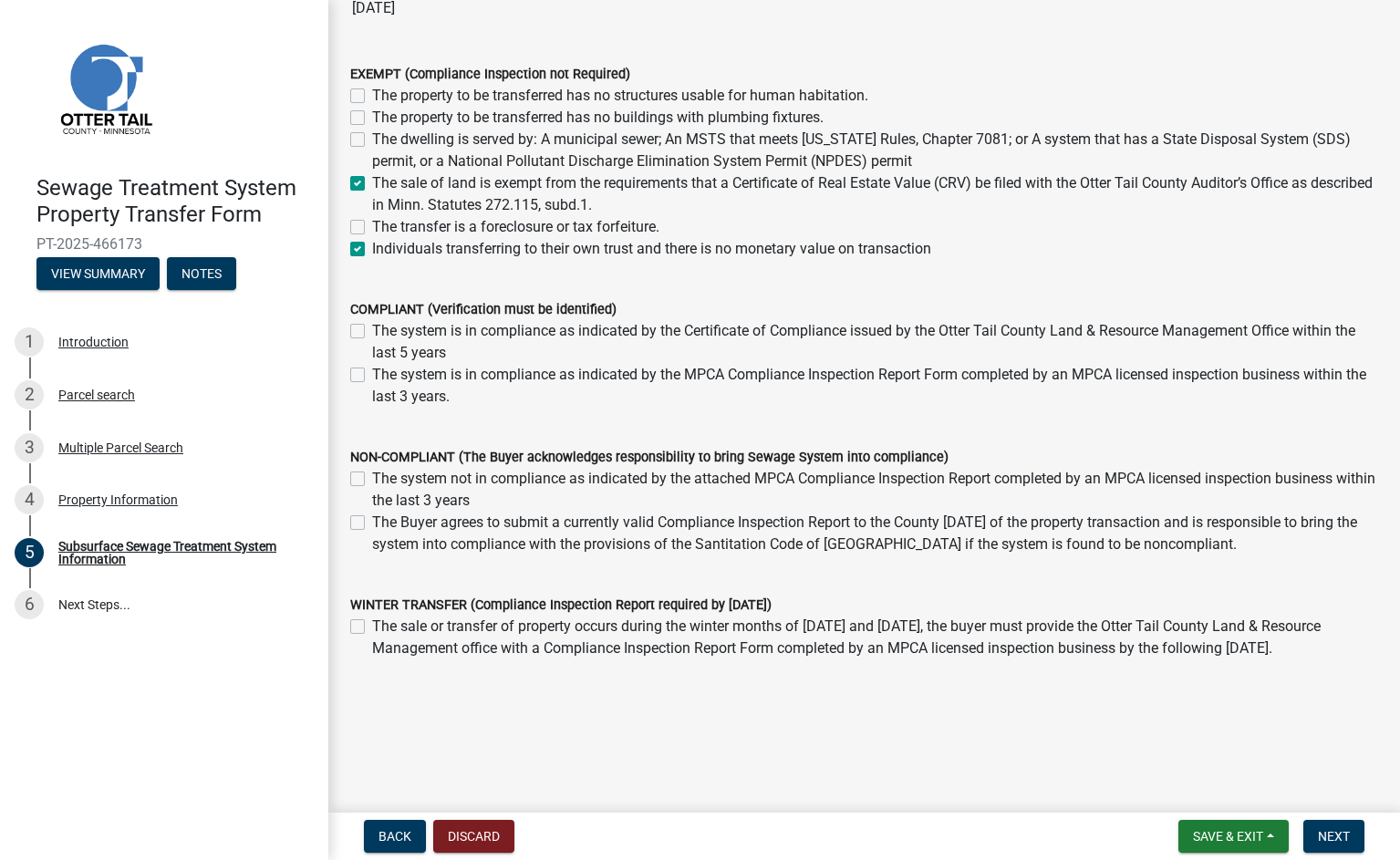
scroll to position [7, 0]
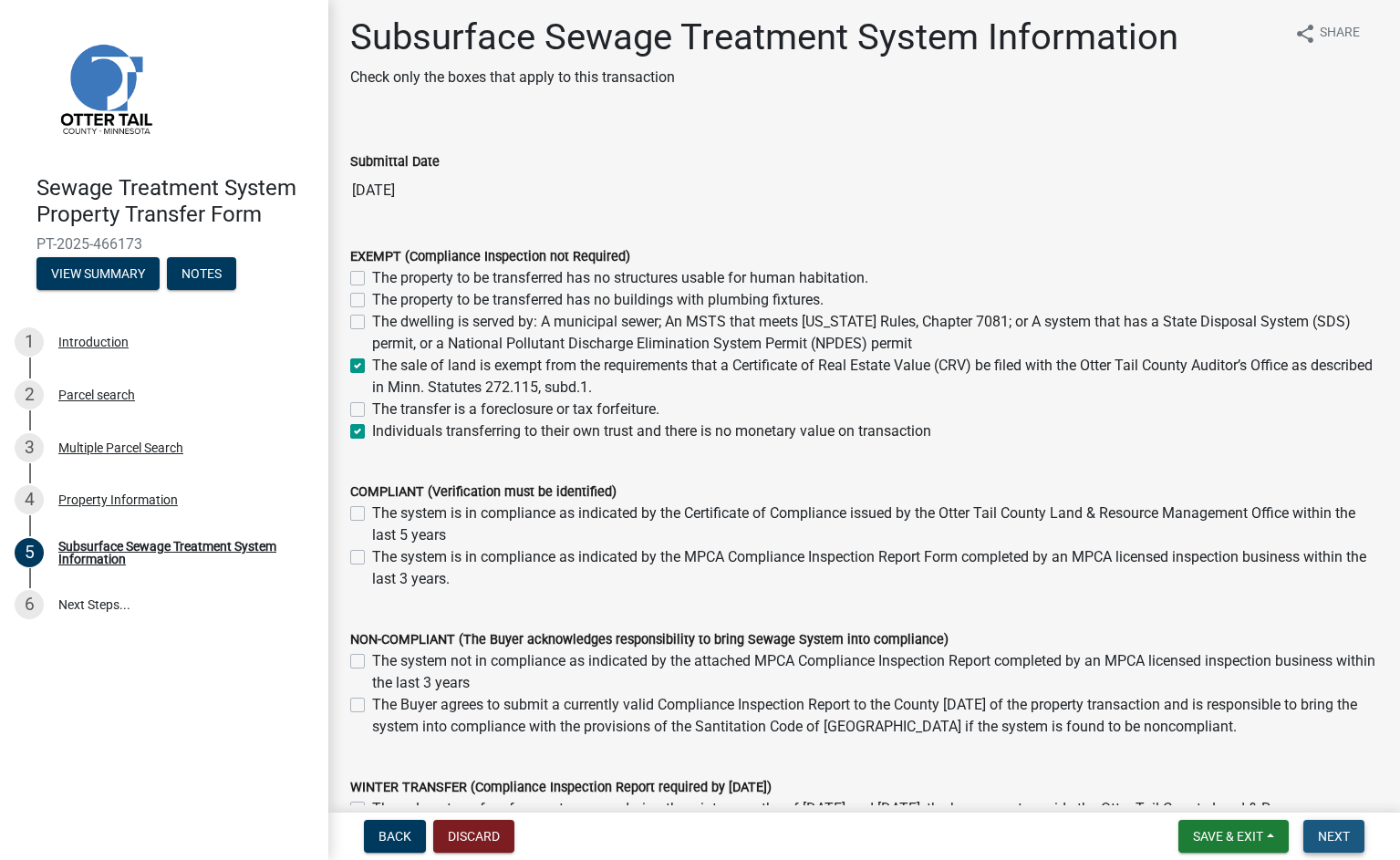
click at [1126, 831] on span "Next" at bounding box center [1333, 837] width 32 height 15
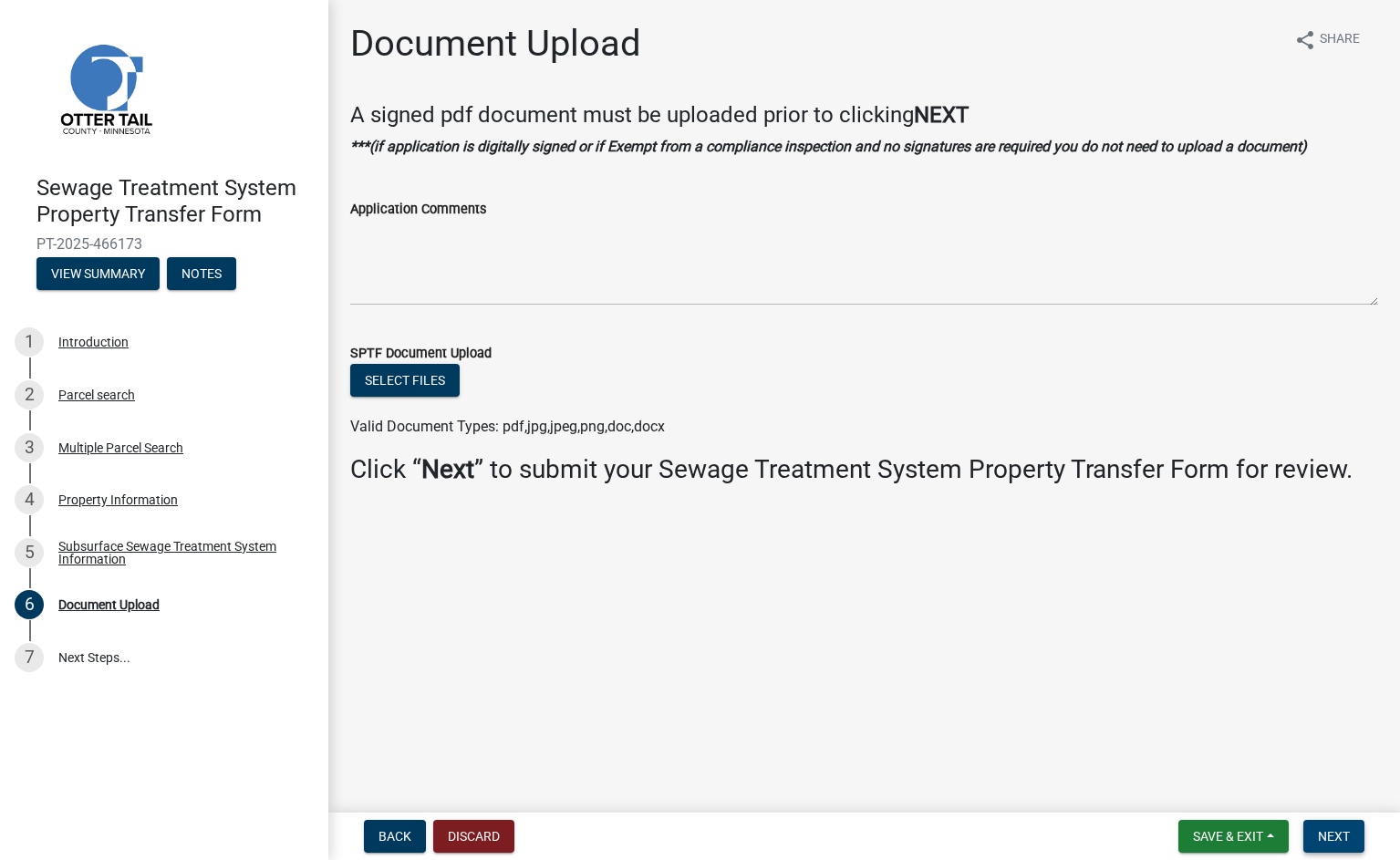
click at [1126, 826] on button "Next" at bounding box center [1333, 836] width 61 height 33
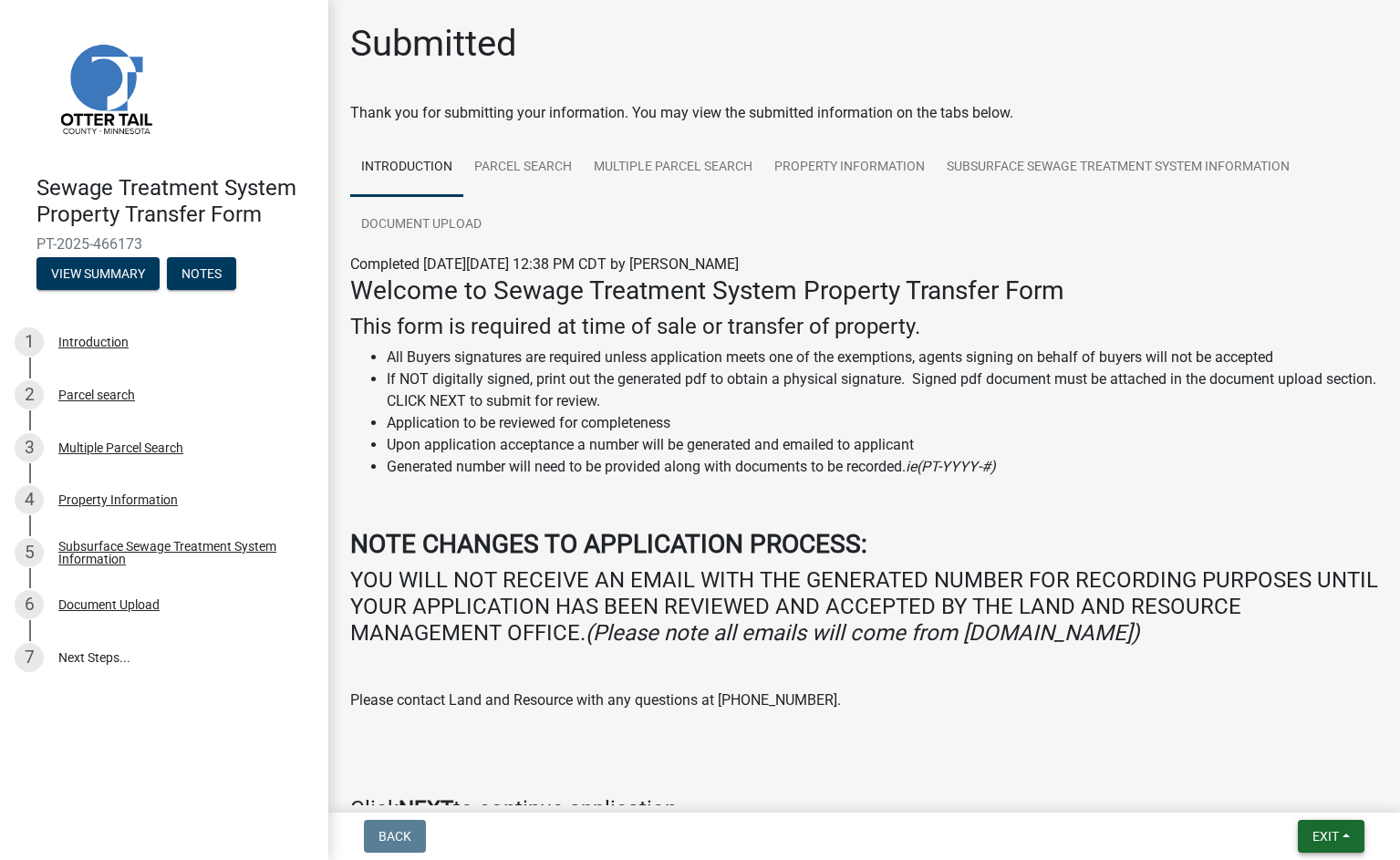
click at [1126, 848] on button "Exit" at bounding box center [1331, 836] width 67 height 33
click at [1126, 798] on button "Save & Exit" at bounding box center [1291, 789] width 146 height 44
